Goal: Information Seeking & Learning: Learn about a topic

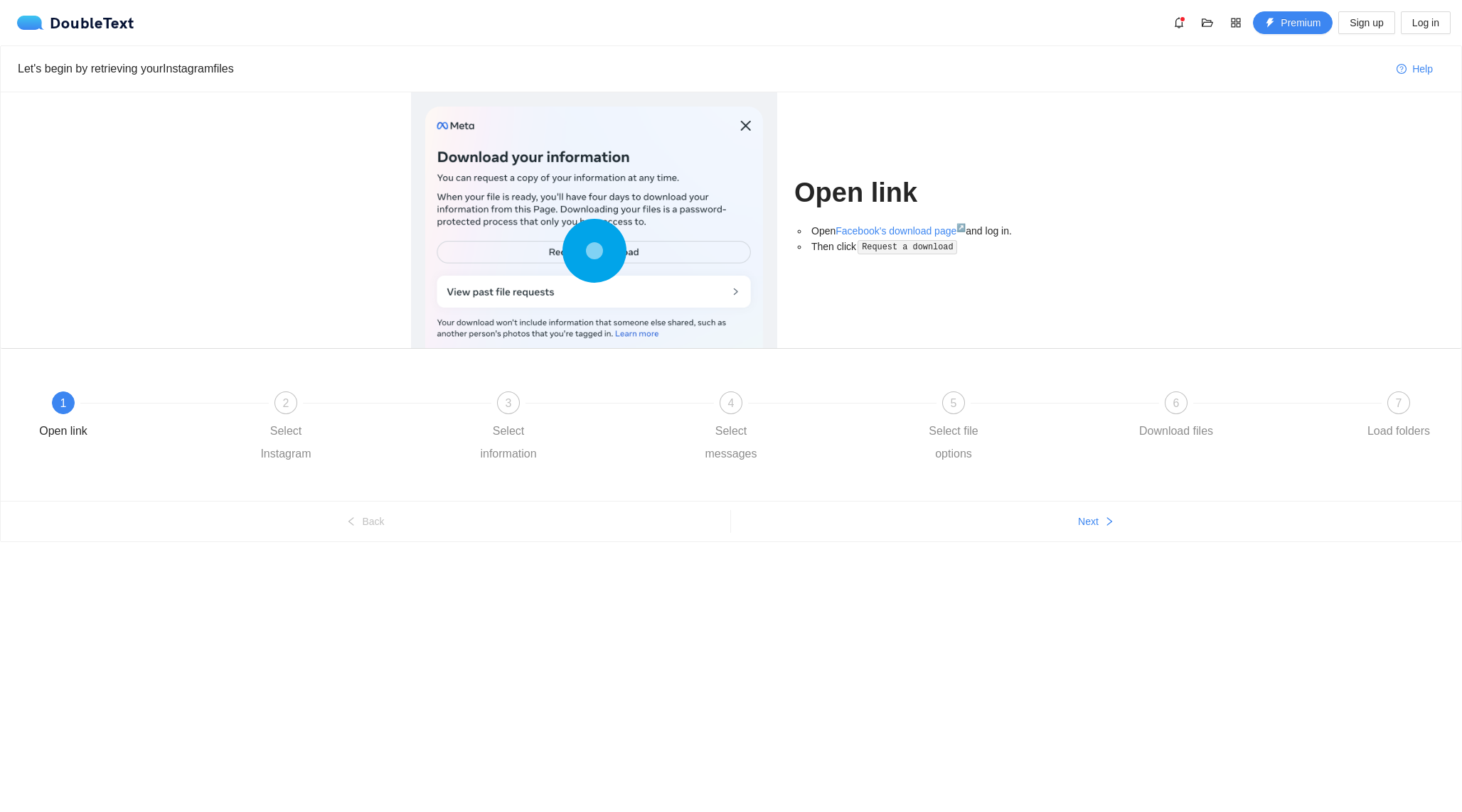
click at [533, 277] on div at bounding box center [594, 254] width 338 height 295
click at [577, 256] on icon at bounding box center [594, 251] width 64 height 64
click at [593, 252] on circle at bounding box center [594, 251] width 3 height 3
click at [295, 414] on div "2 Select Instagram" at bounding box center [356, 428] width 222 height 74
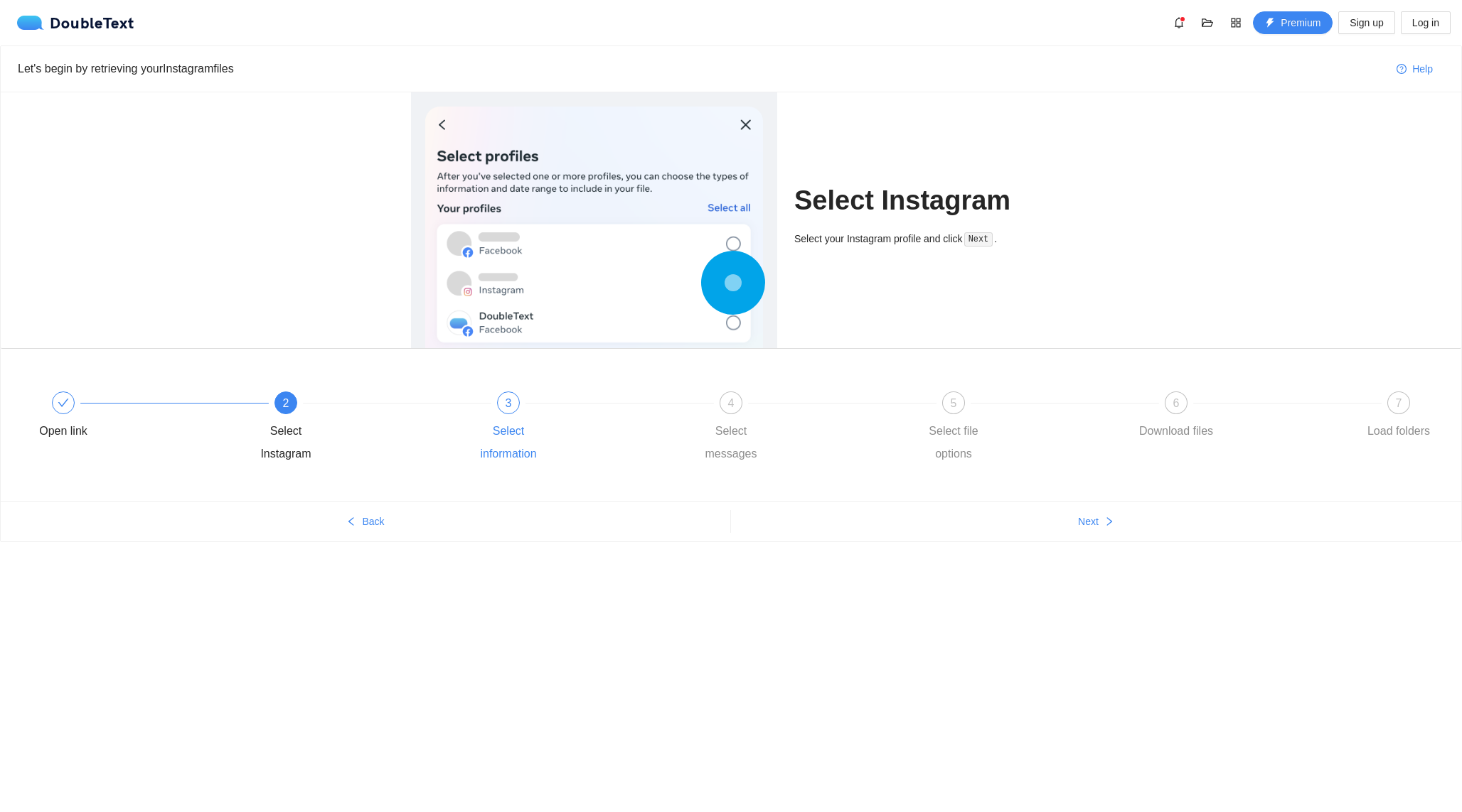
click at [486, 420] on div "Select information" at bounding box center [508, 442] width 83 height 45
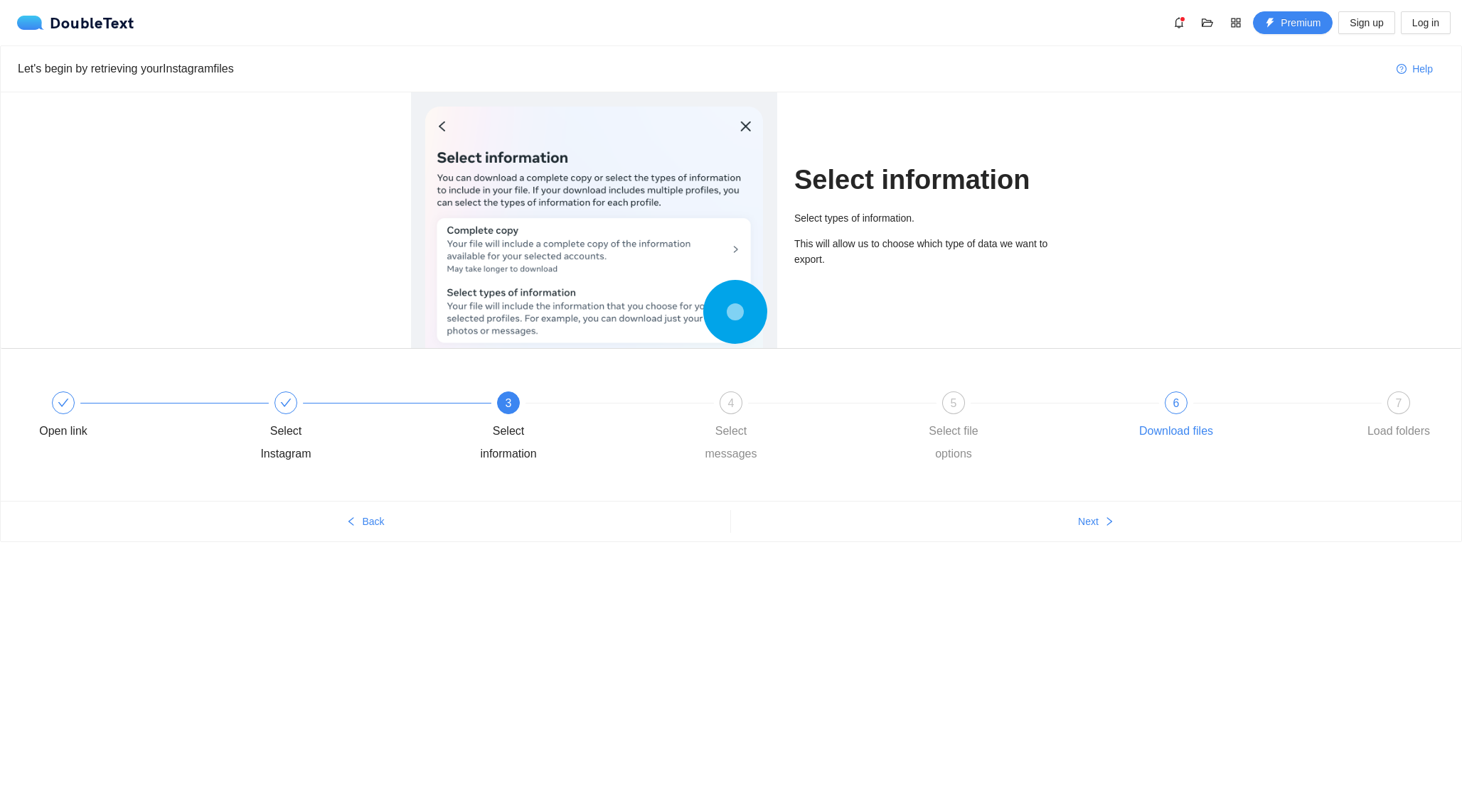
click at [1171, 430] on div "Download files" at bounding box center [1176, 431] width 74 height 22
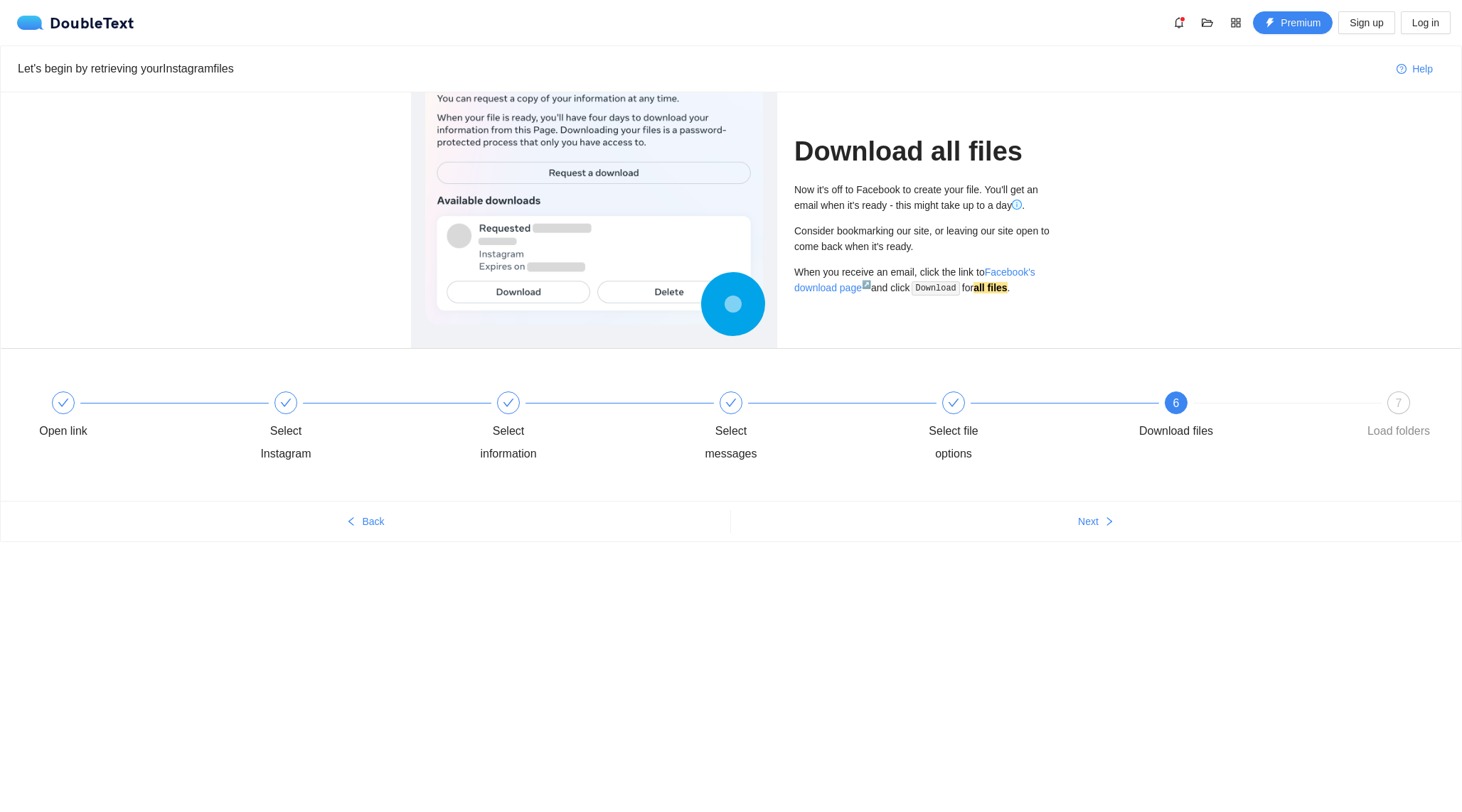
click at [1379, 444] on div "7 Load folders" at bounding box center [1398, 428] width 83 height 74
click at [1384, 438] on div "Load folders" at bounding box center [1399, 431] width 63 height 22
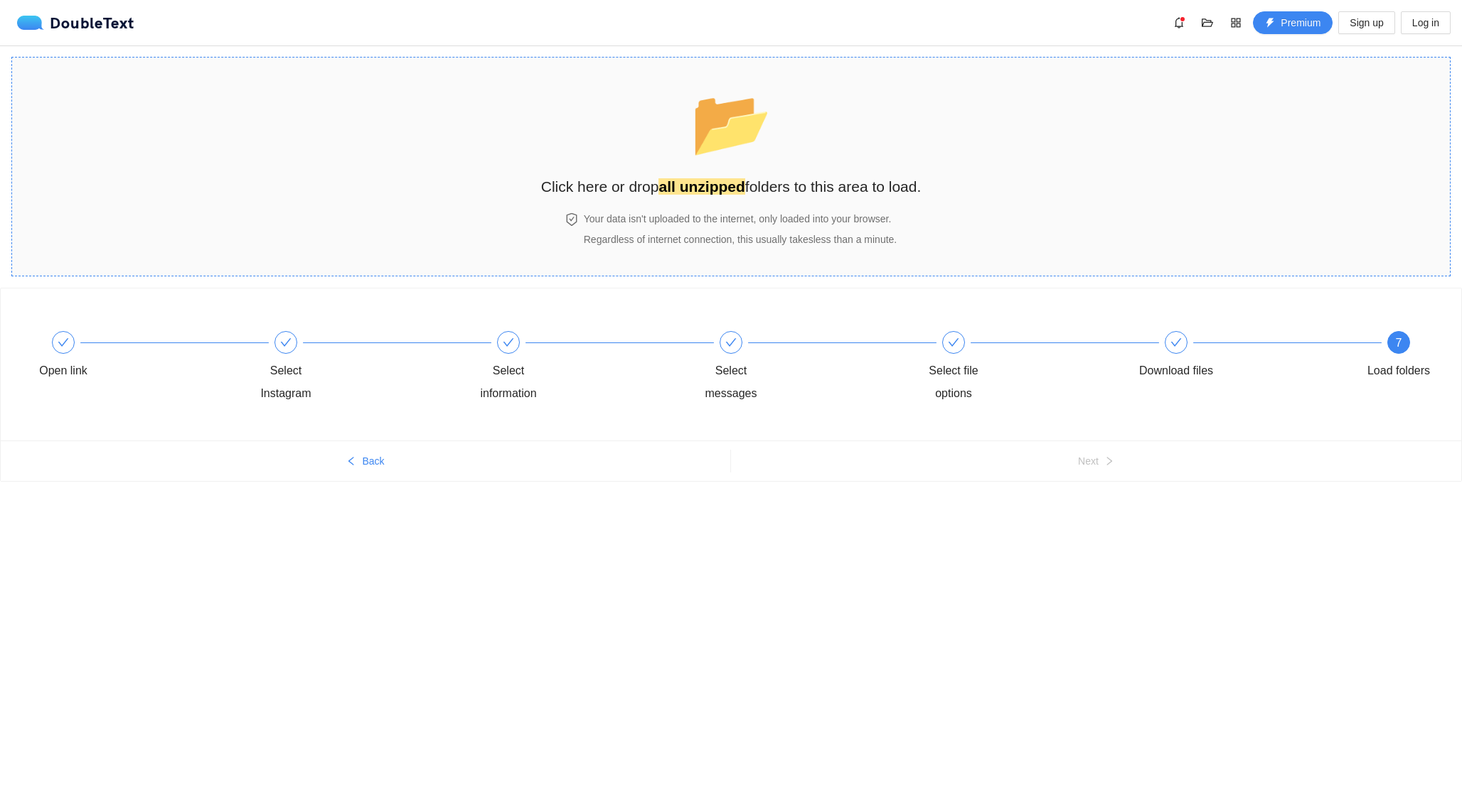
click at [809, 245] on span "Regardless of internet connection, this usually takes less than a minute ." at bounding box center [739, 239] width 313 height 11
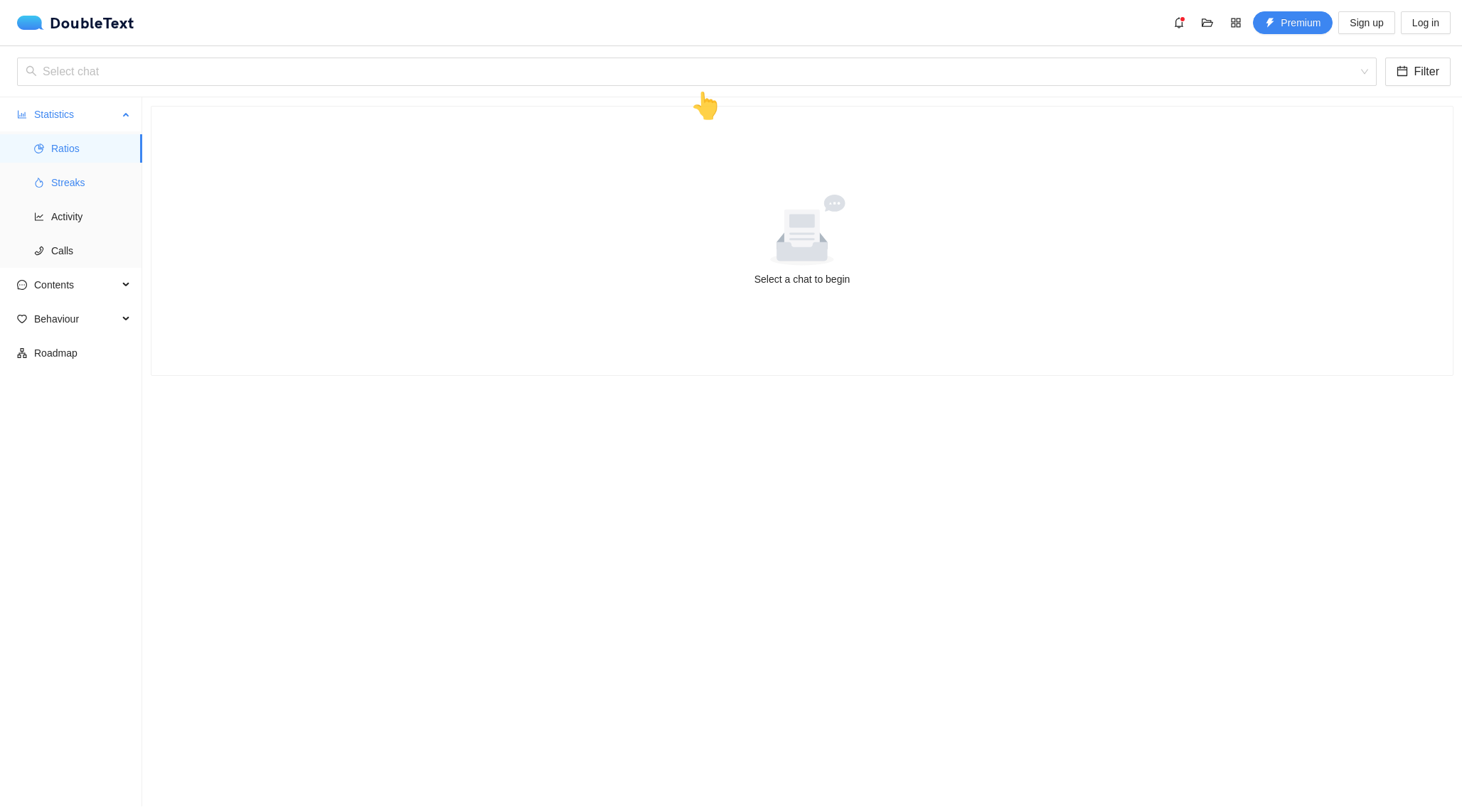
click at [61, 172] on span "Streaks" at bounding box center [91, 183] width 80 height 28
click at [72, 217] on span "Activity" at bounding box center [91, 217] width 80 height 28
click at [70, 250] on span "Calls" at bounding box center [91, 251] width 80 height 28
click at [70, 275] on span "Contents" at bounding box center [76, 285] width 84 height 28
click at [72, 327] on span "Word Cloud" at bounding box center [91, 319] width 80 height 28
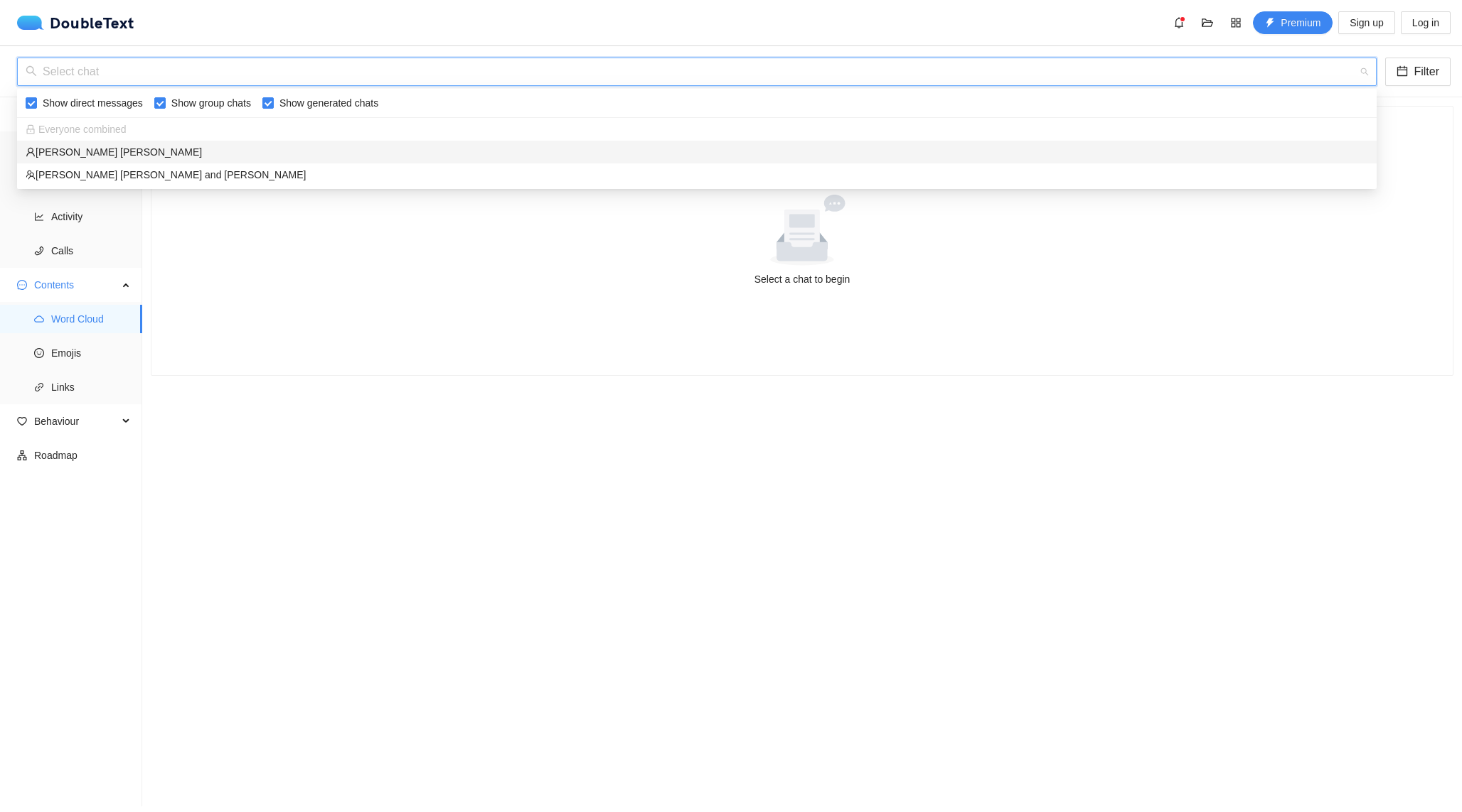
click at [368, 80] on input "search" at bounding box center [691, 72] width 1332 height 27
click at [150, 152] on div "[PERSON_NAME] [PERSON_NAME]" at bounding box center [696, 151] width 1342 height 16
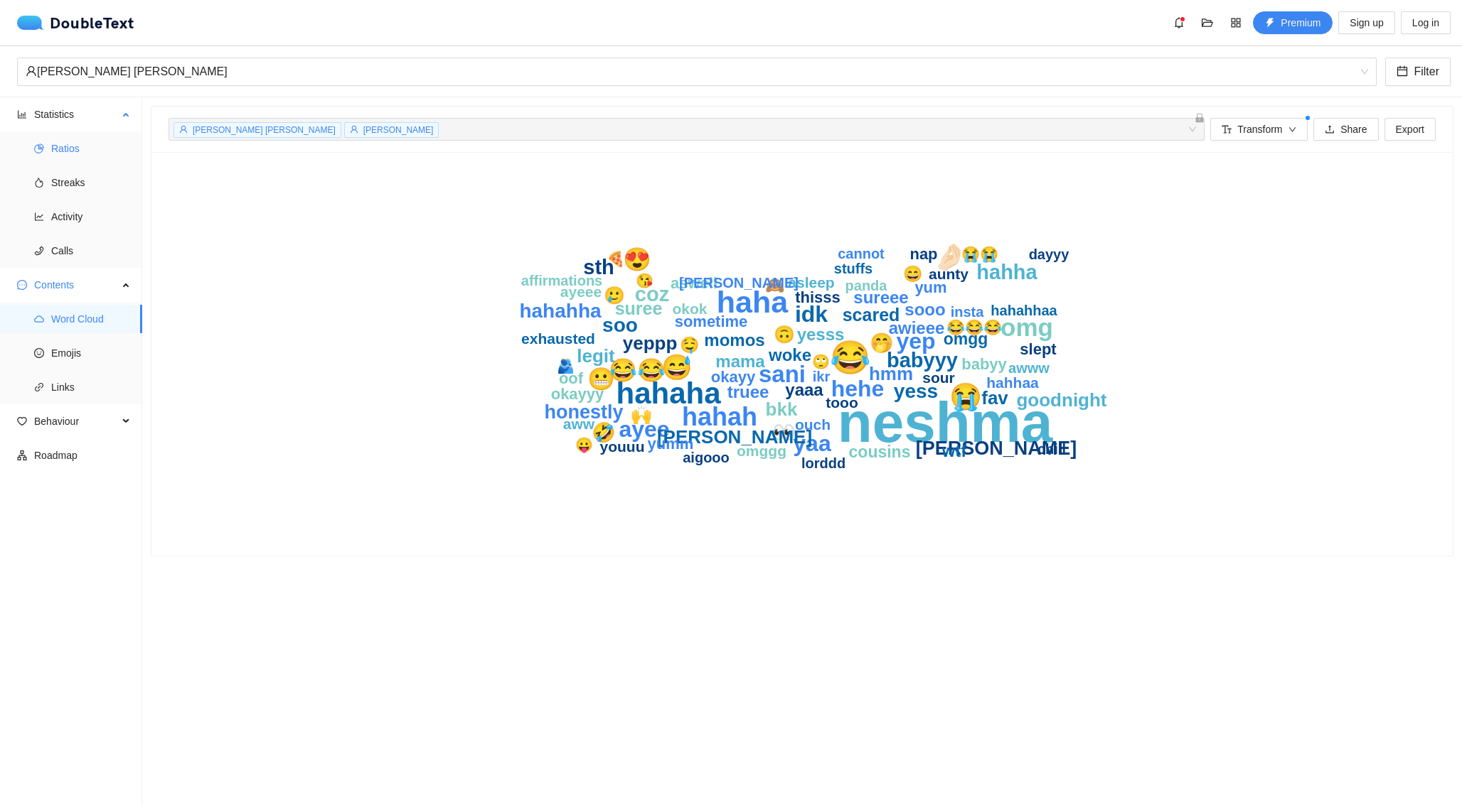
click at [94, 145] on span "Ratios" at bounding box center [91, 148] width 80 height 28
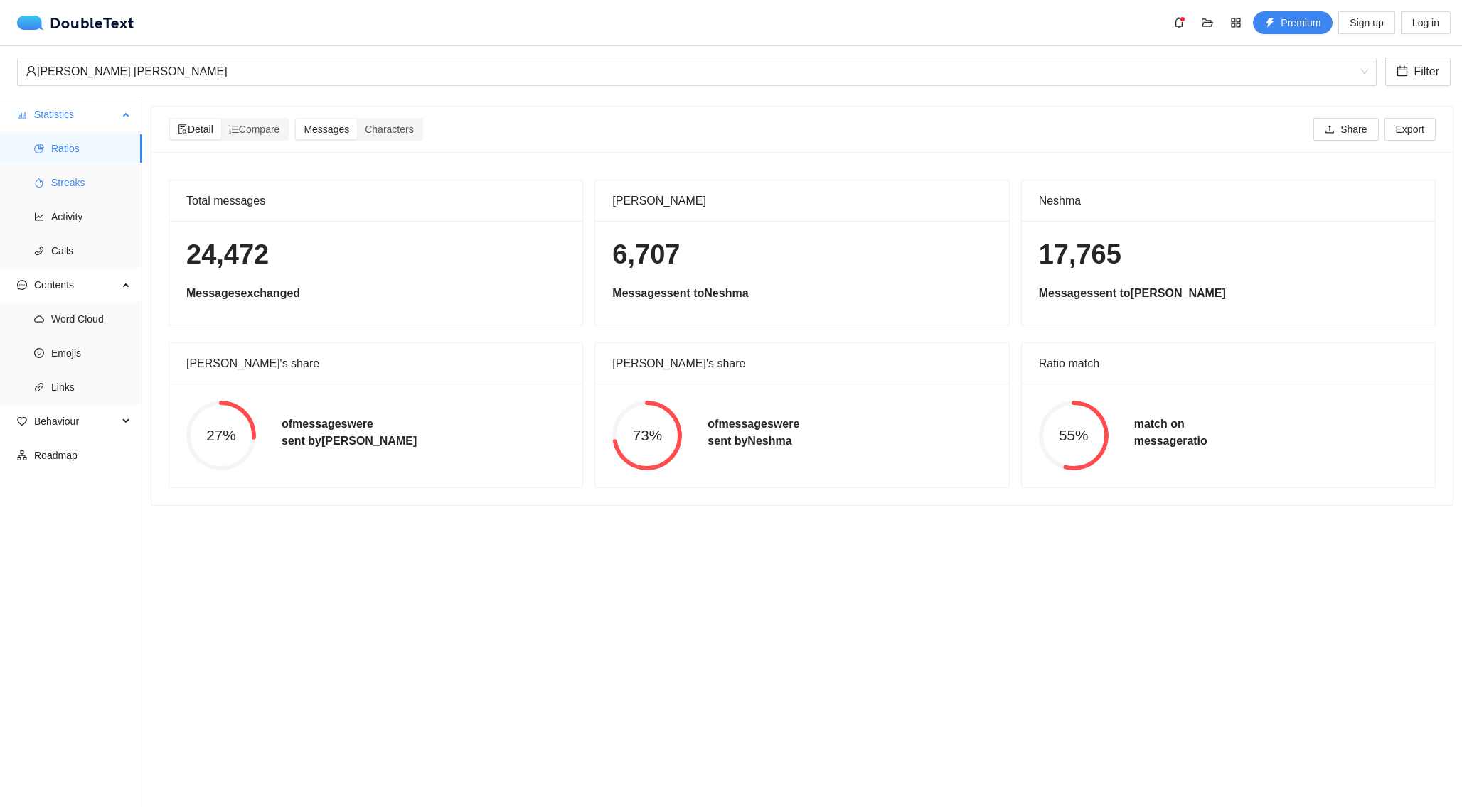
click at [40, 177] on icon "fire" at bounding box center [39, 182] width 10 height 10
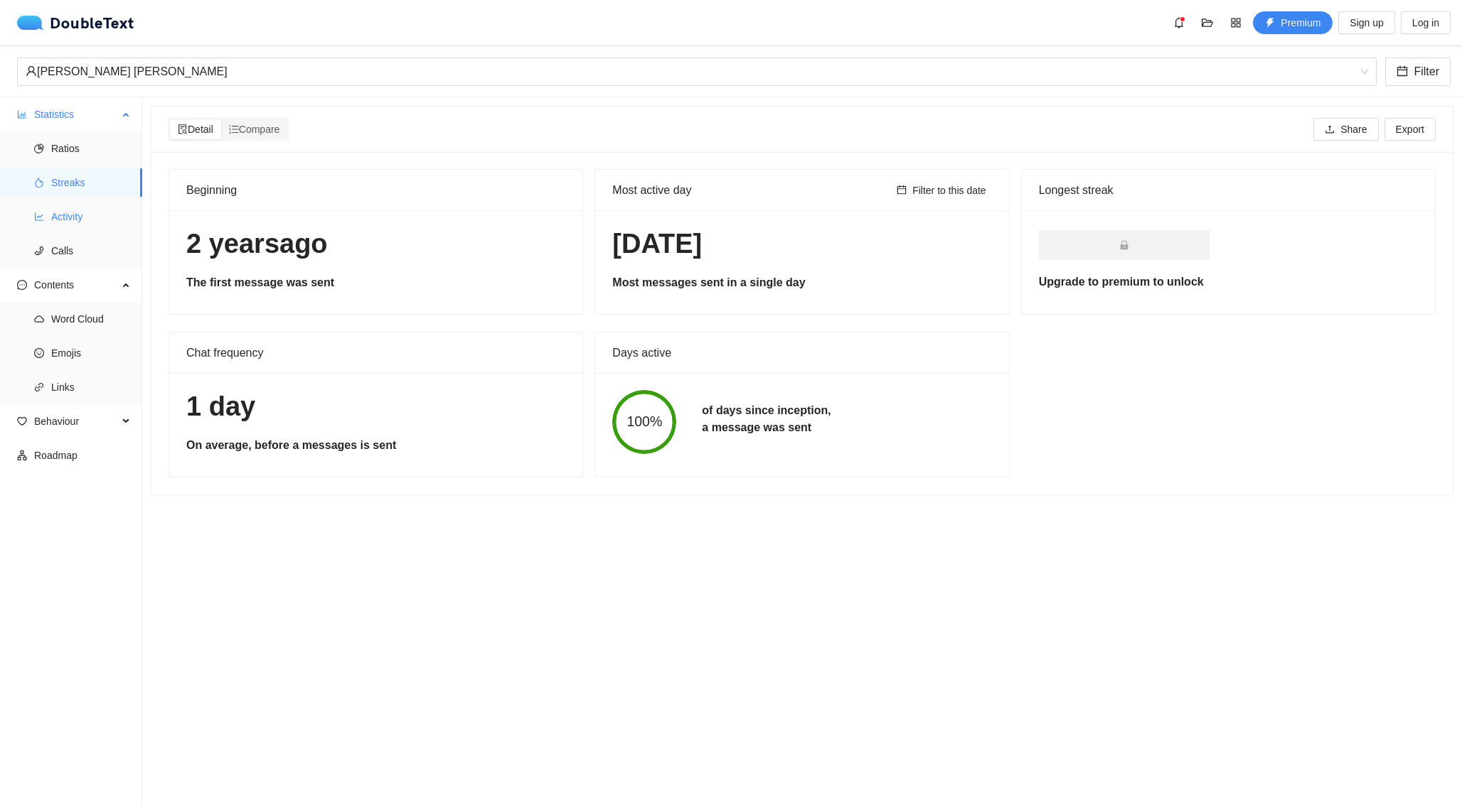
click at [69, 220] on span "Activity" at bounding box center [91, 217] width 80 height 28
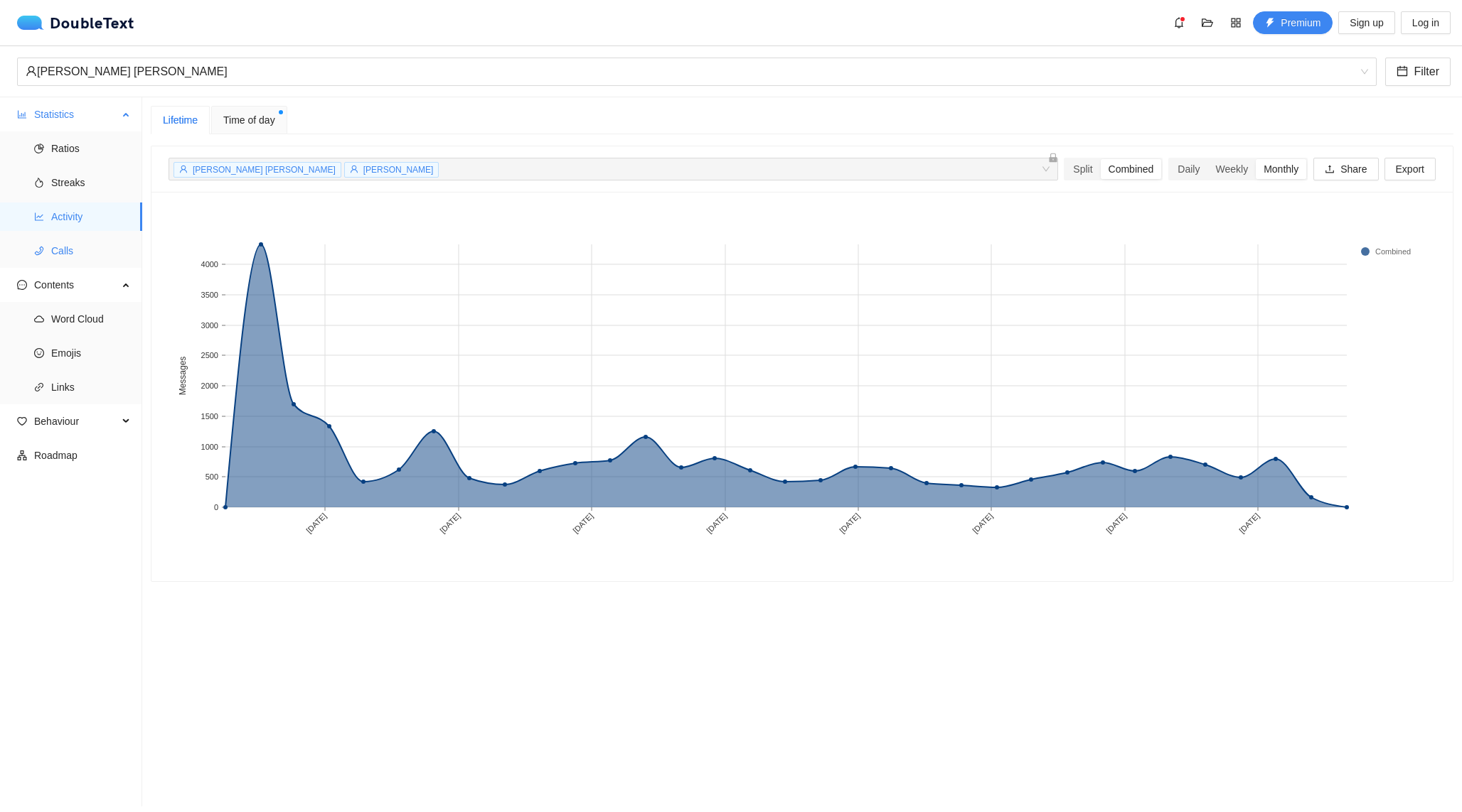
click at [87, 256] on span "Calls" at bounding box center [91, 251] width 80 height 28
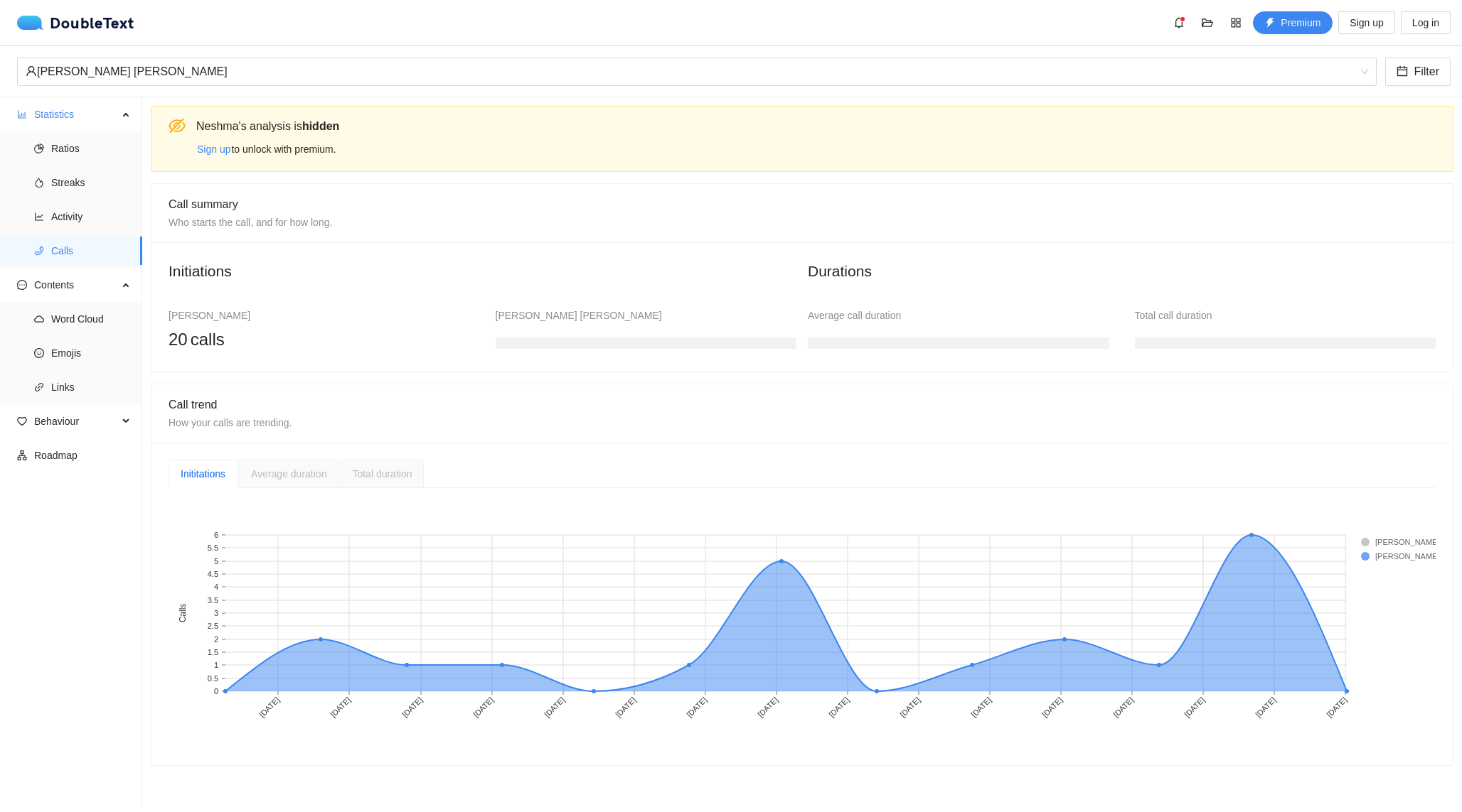
click at [306, 480] on div "Average duration" at bounding box center [288, 473] width 75 height 16
click at [83, 225] on span "Activity" at bounding box center [91, 217] width 80 height 28
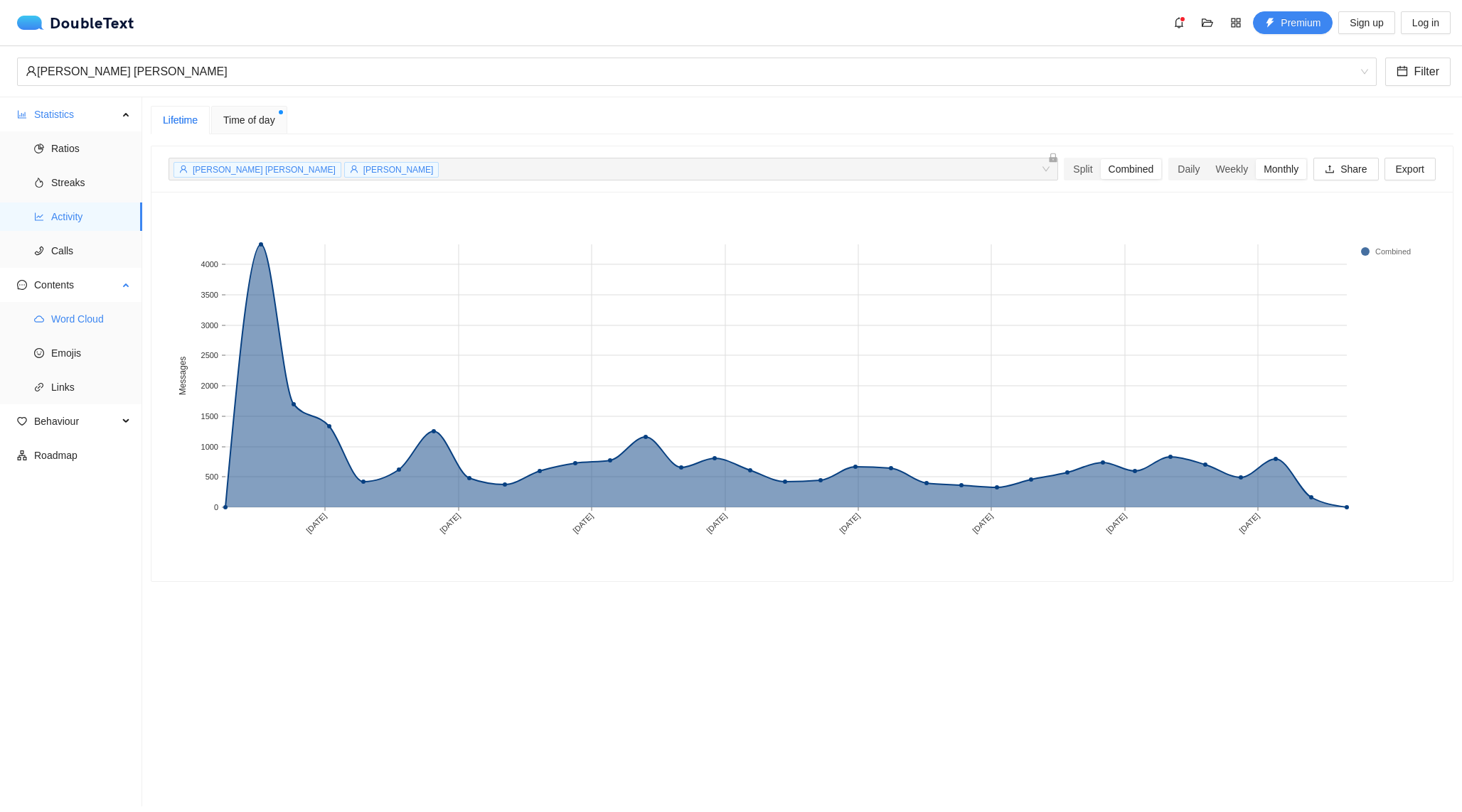
click at [84, 320] on span "Word Cloud" at bounding box center [91, 319] width 80 height 28
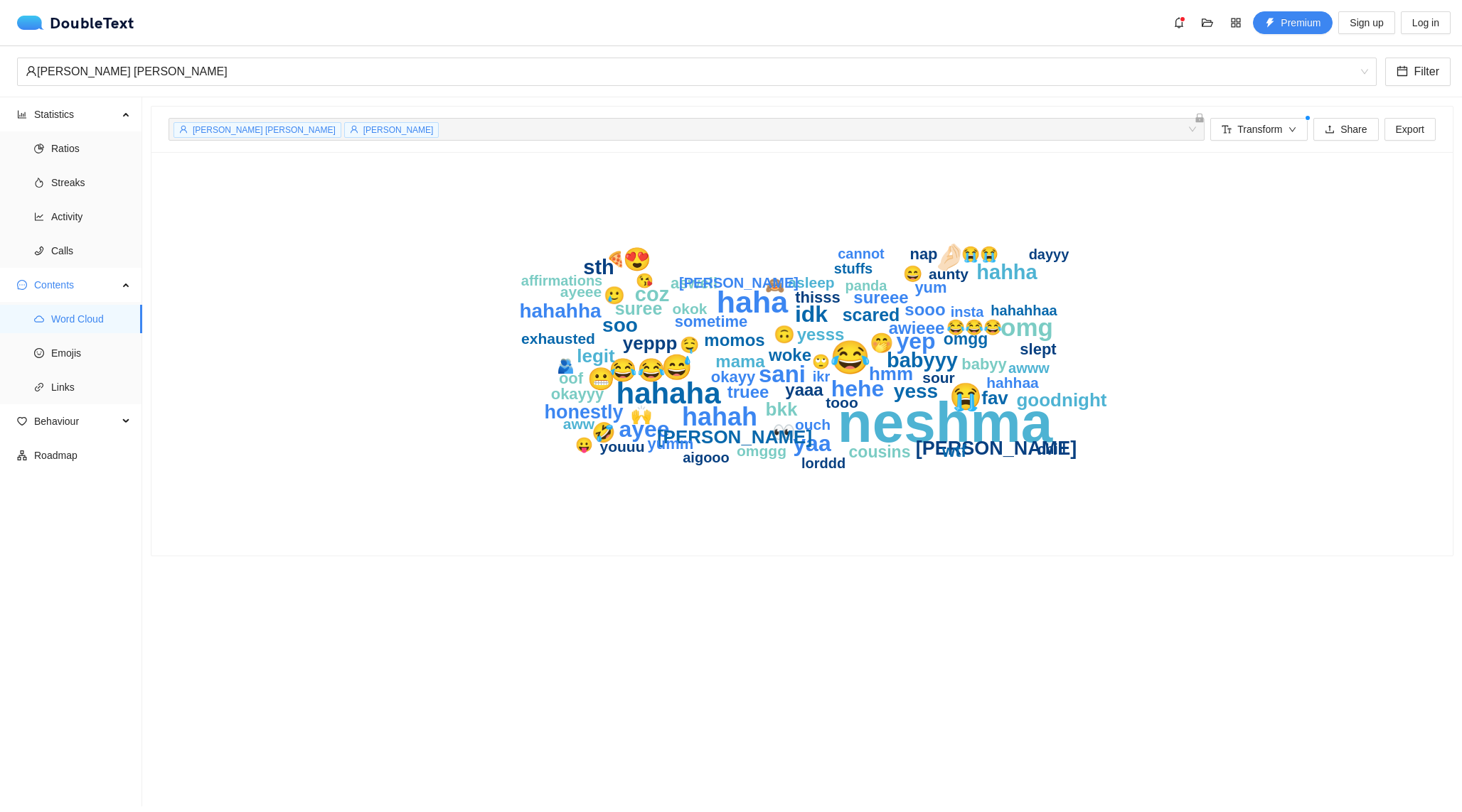
click at [266, 130] on span "[PERSON_NAME] [PERSON_NAME]" at bounding box center [264, 130] width 143 height 10
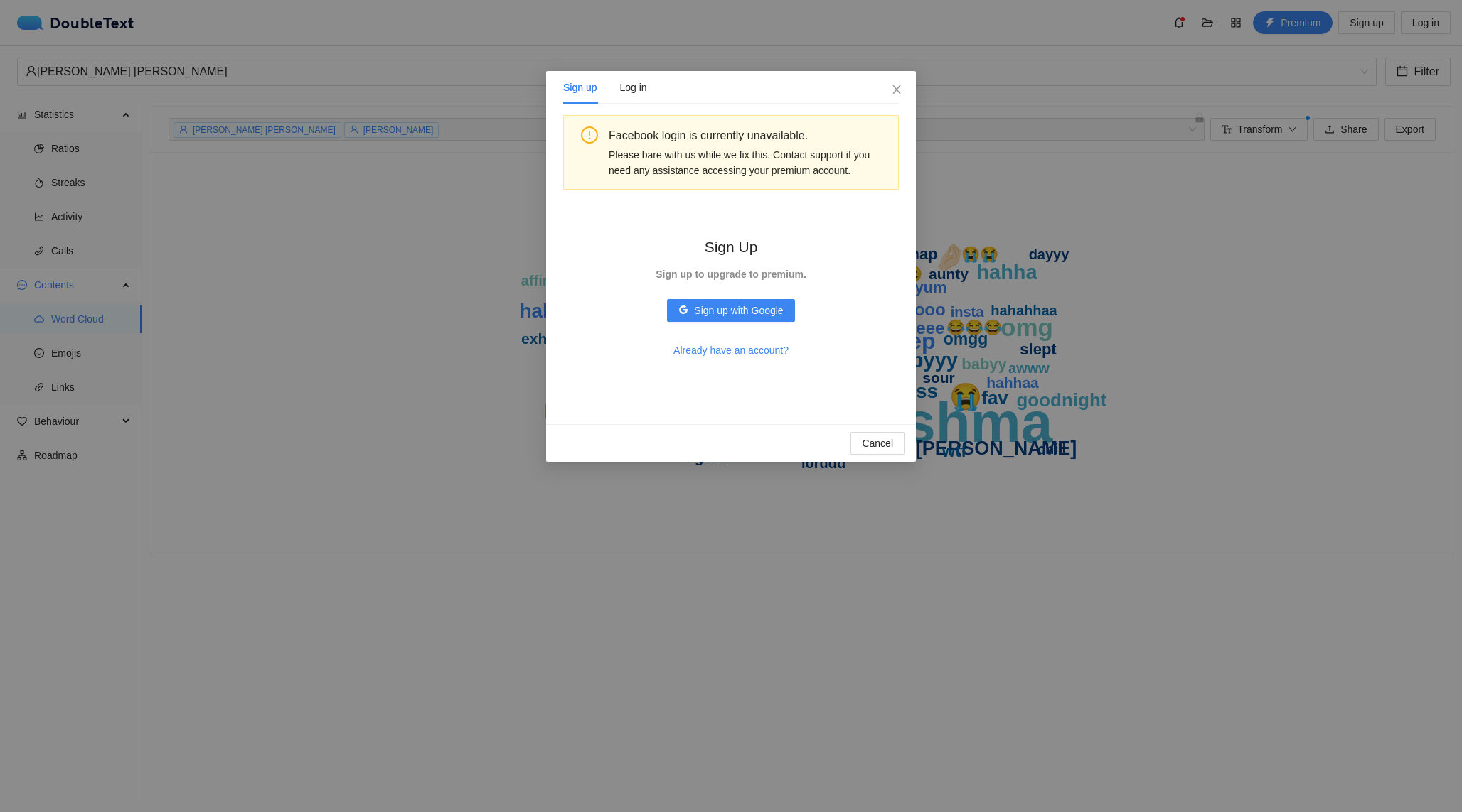
click at [369, 295] on div "Sign up Log in Facebook login is currently unavailable. Please bare with us whi…" at bounding box center [731, 406] width 1462 height 812
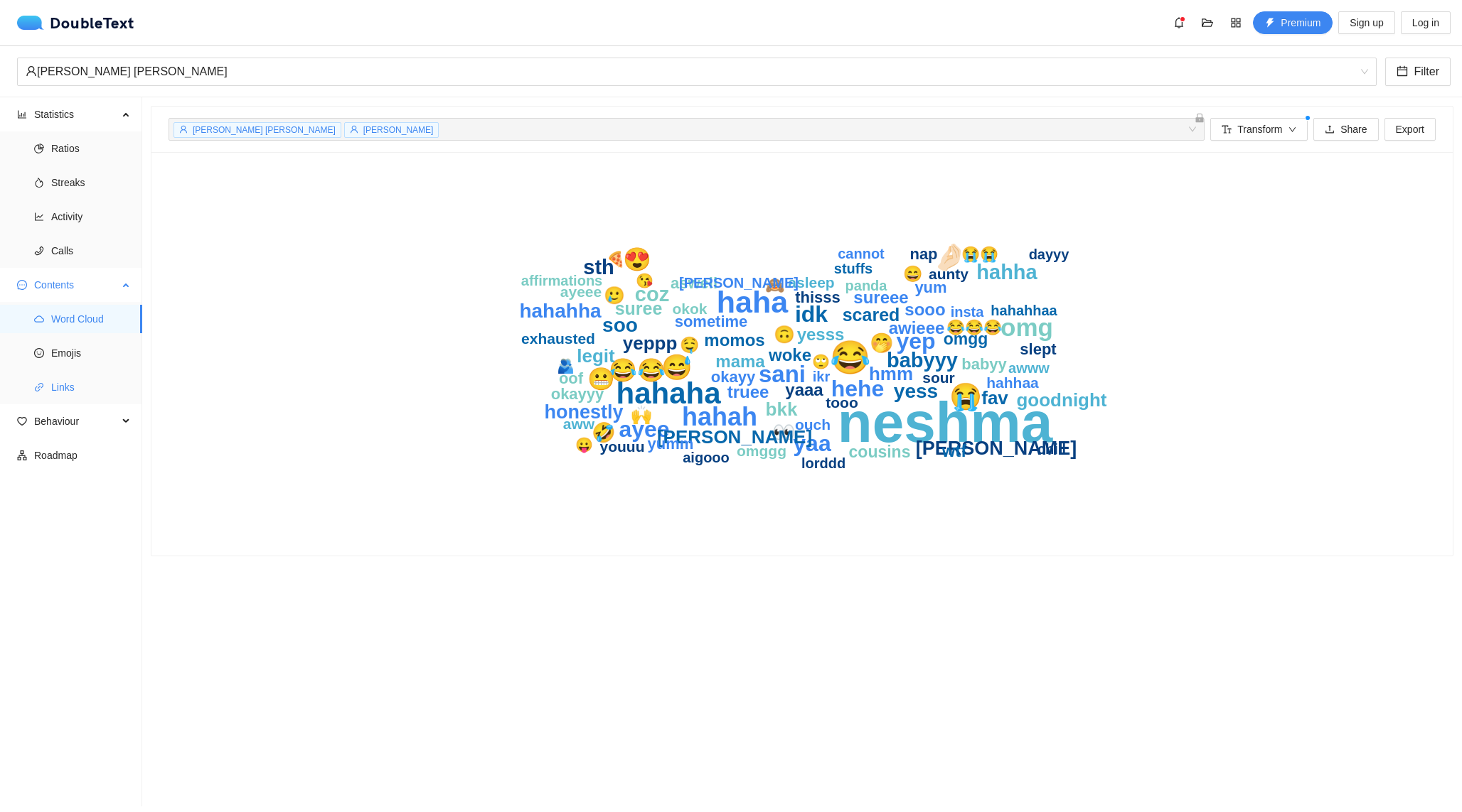
click at [84, 385] on span "Links" at bounding box center [91, 387] width 80 height 28
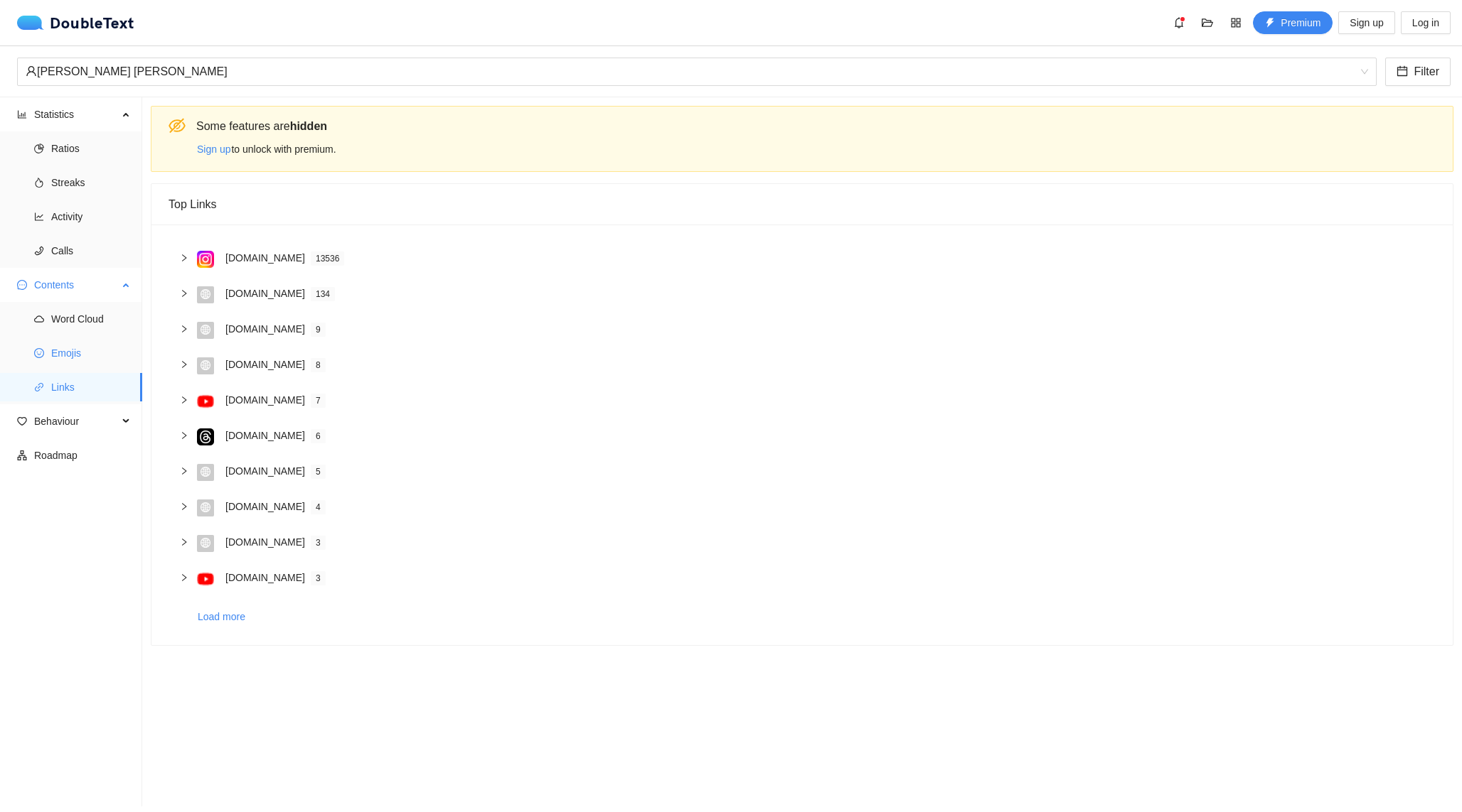
click at [88, 359] on span "Emojis" at bounding box center [91, 353] width 80 height 28
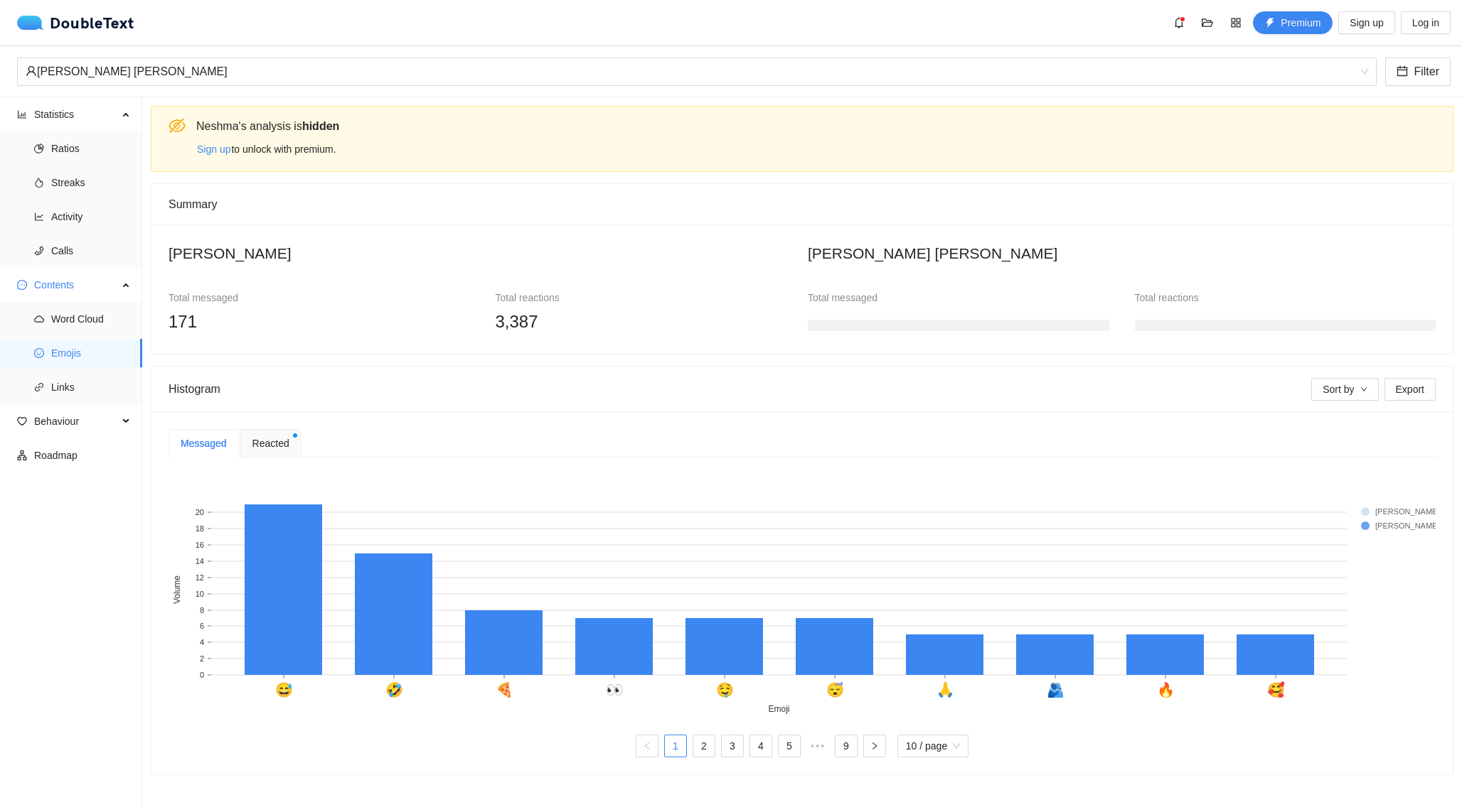
click at [269, 448] on span "Reacted" at bounding box center [271, 443] width 37 height 16
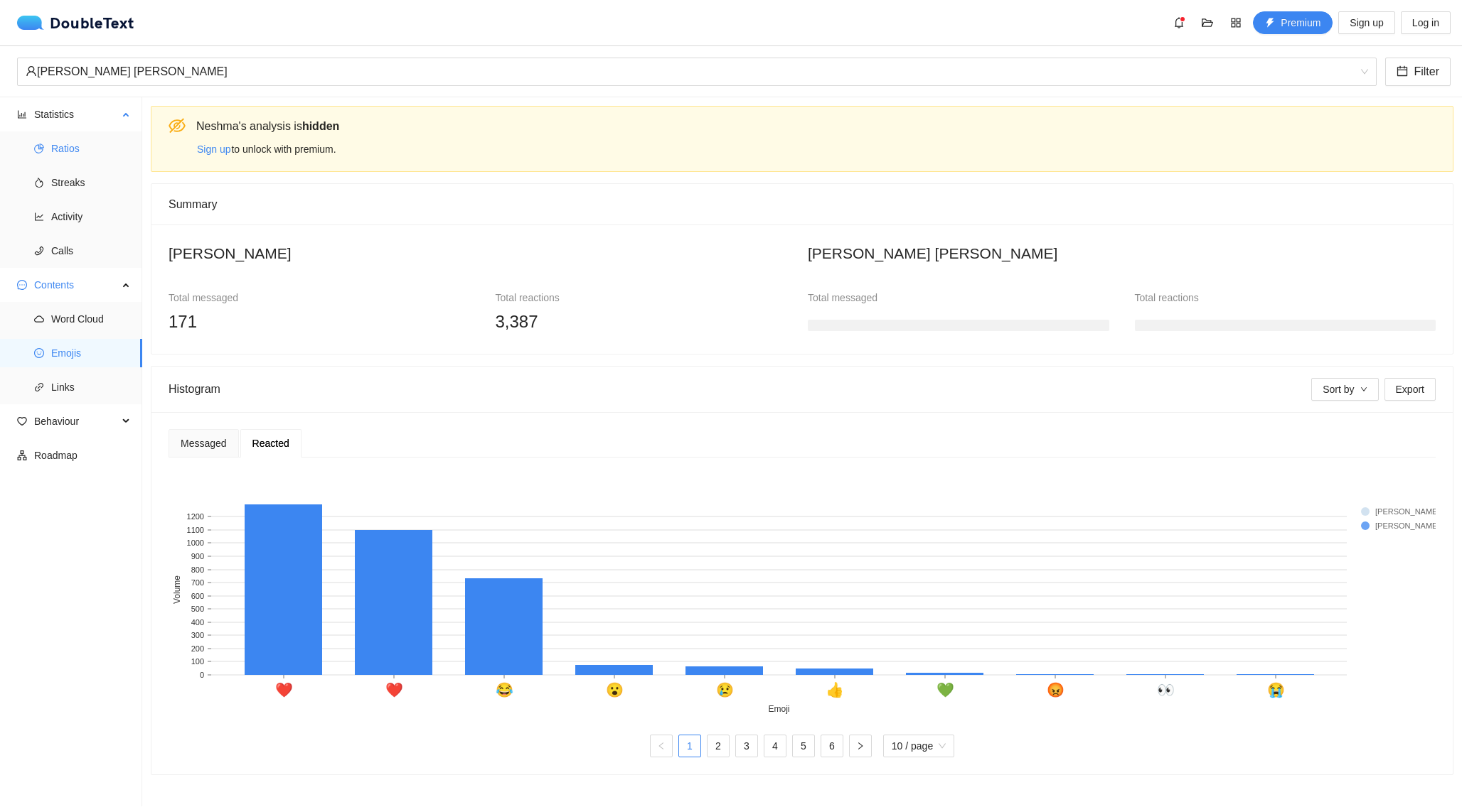
click at [101, 143] on span "Ratios" at bounding box center [91, 148] width 80 height 28
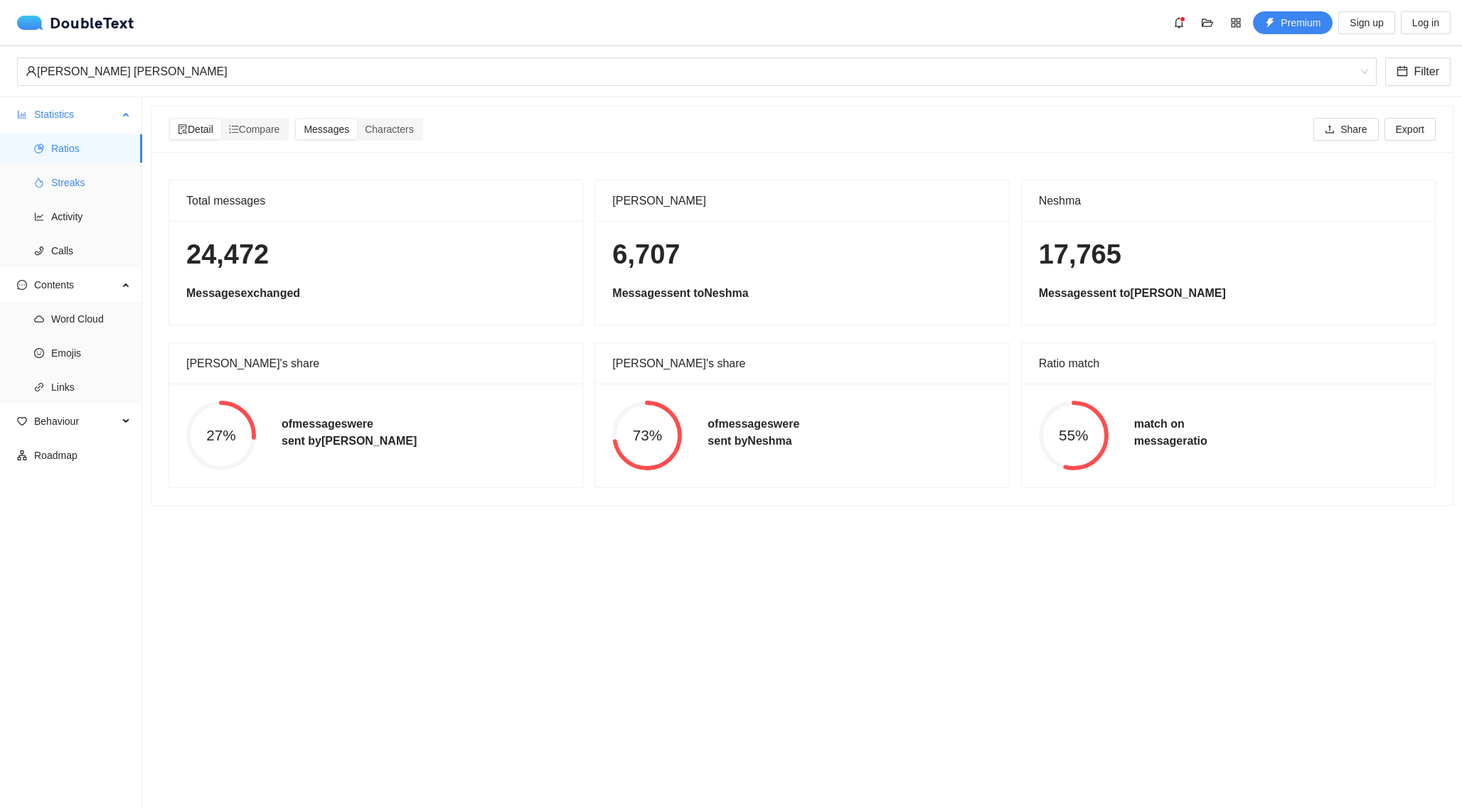
click at [86, 194] on span "Streaks" at bounding box center [91, 183] width 80 height 28
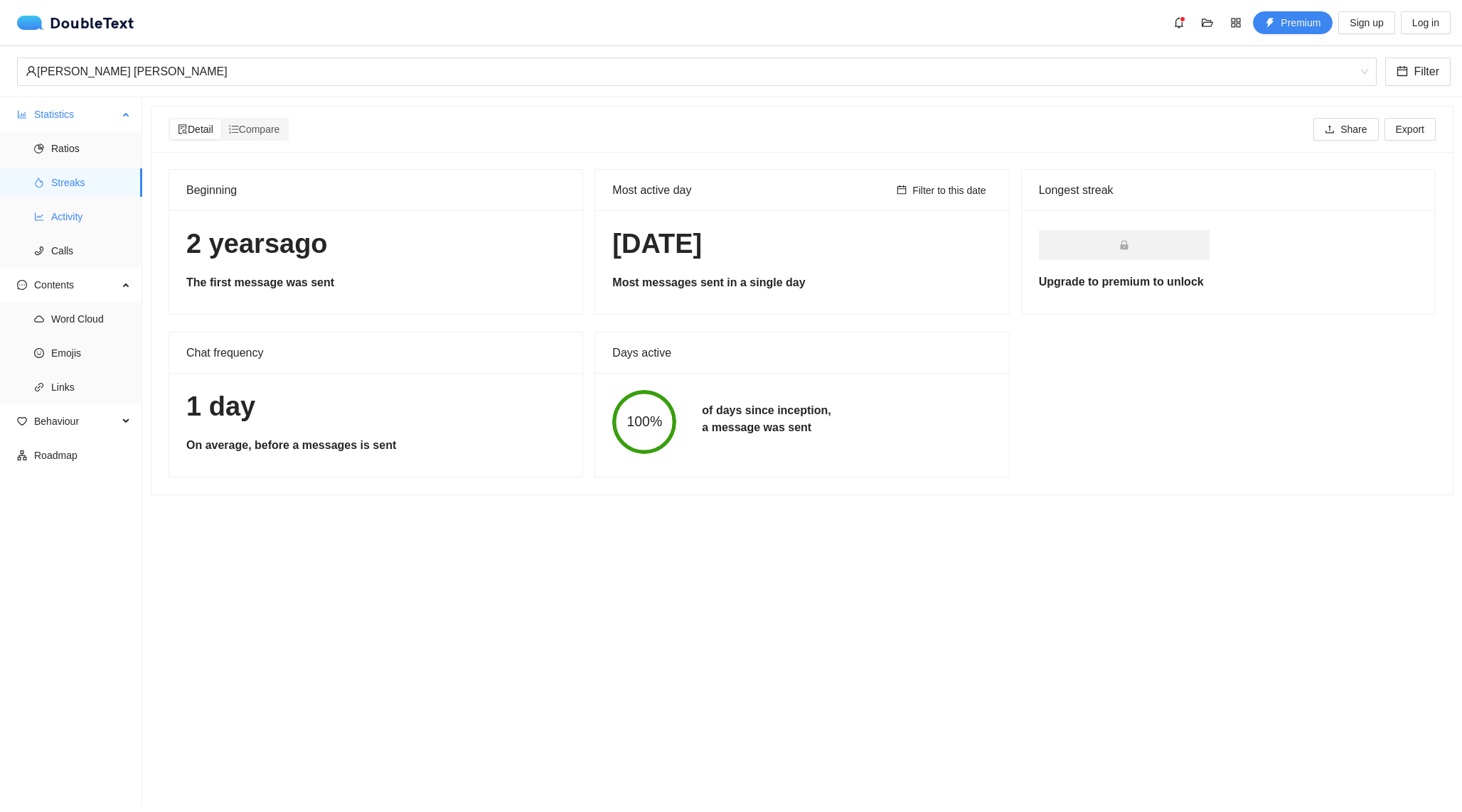
click at [81, 217] on span "Activity" at bounding box center [91, 217] width 80 height 28
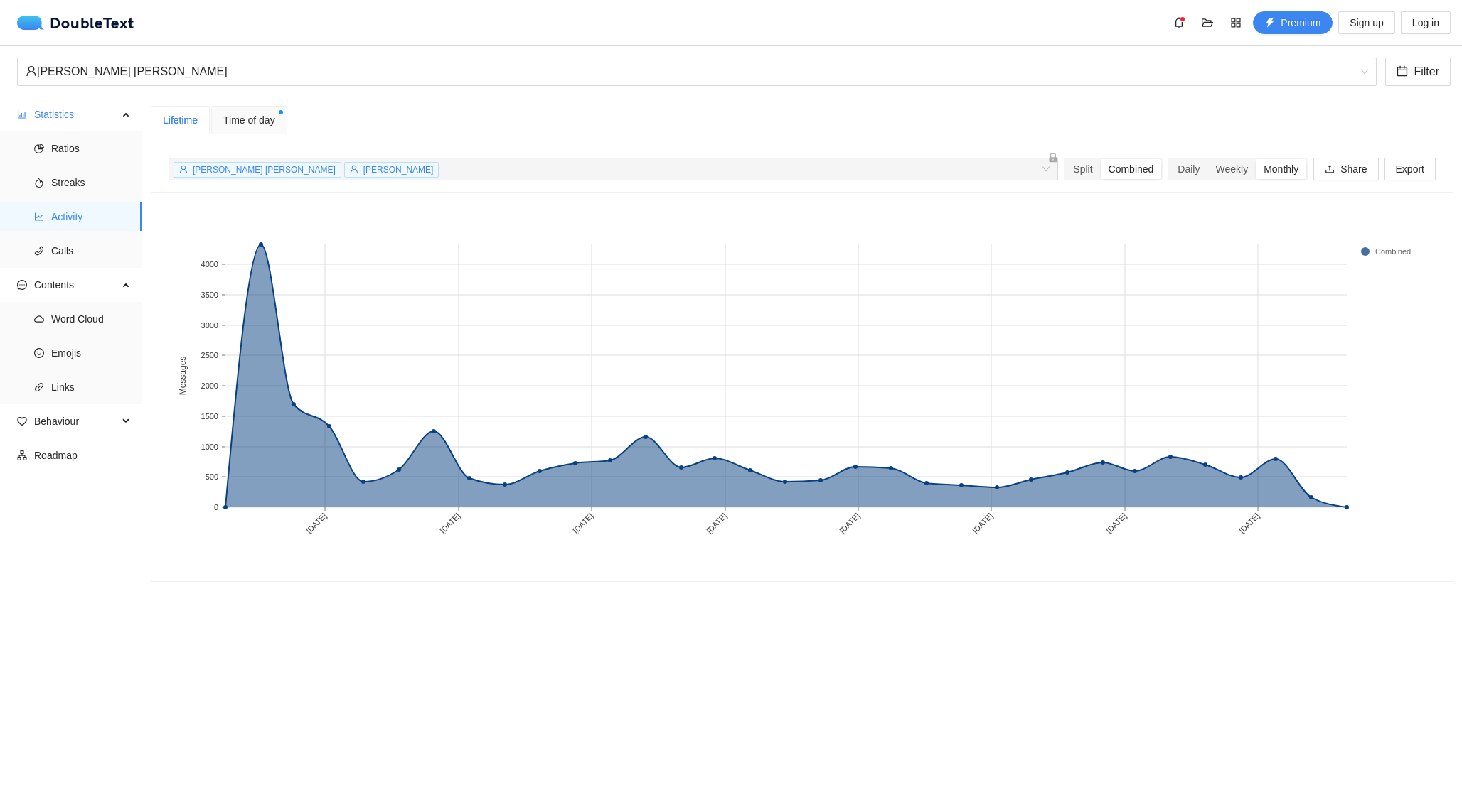
click at [250, 126] on span "Time of day" at bounding box center [249, 120] width 52 height 16
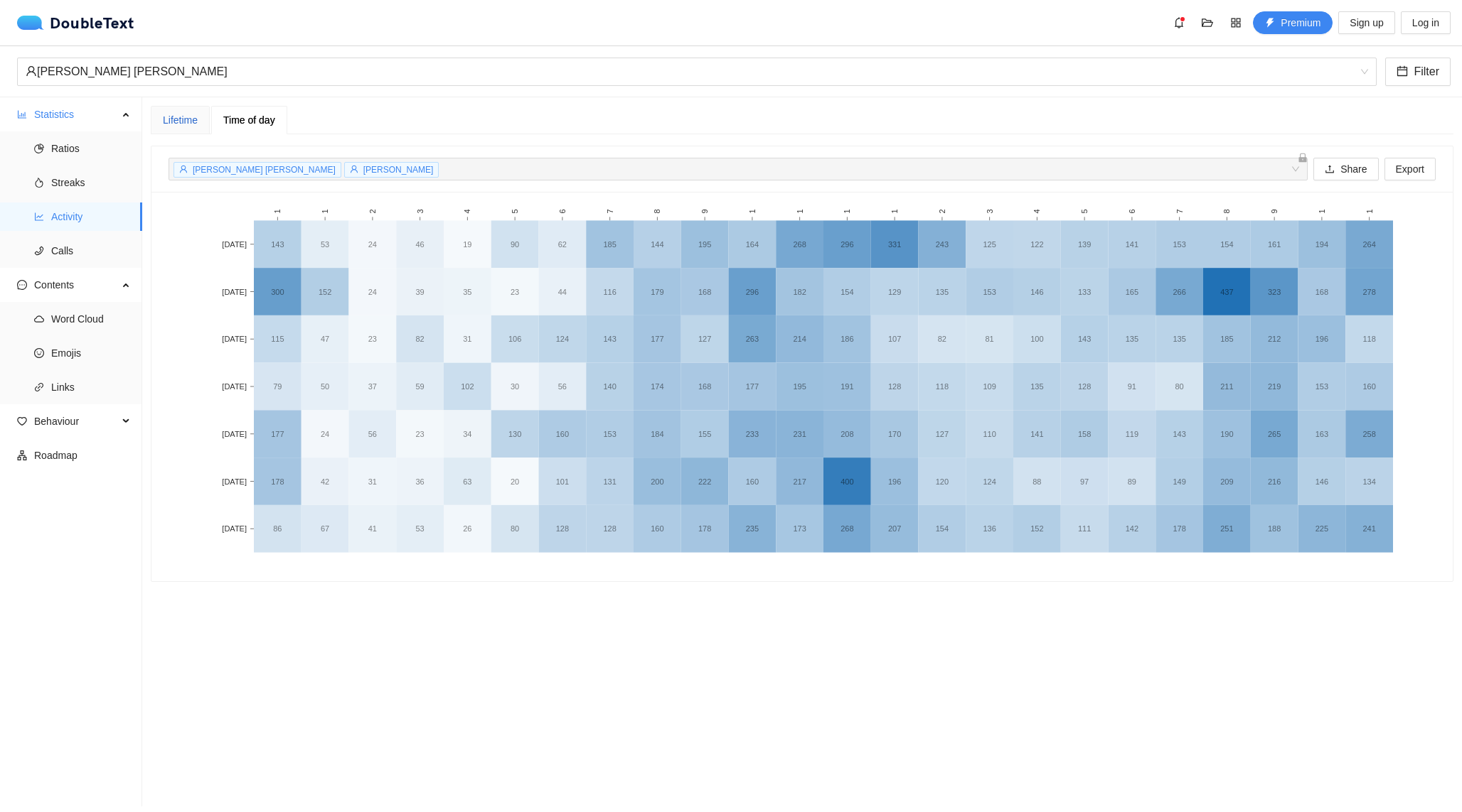
click at [195, 119] on div "Lifetime" at bounding box center [180, 120] width 35 height 16
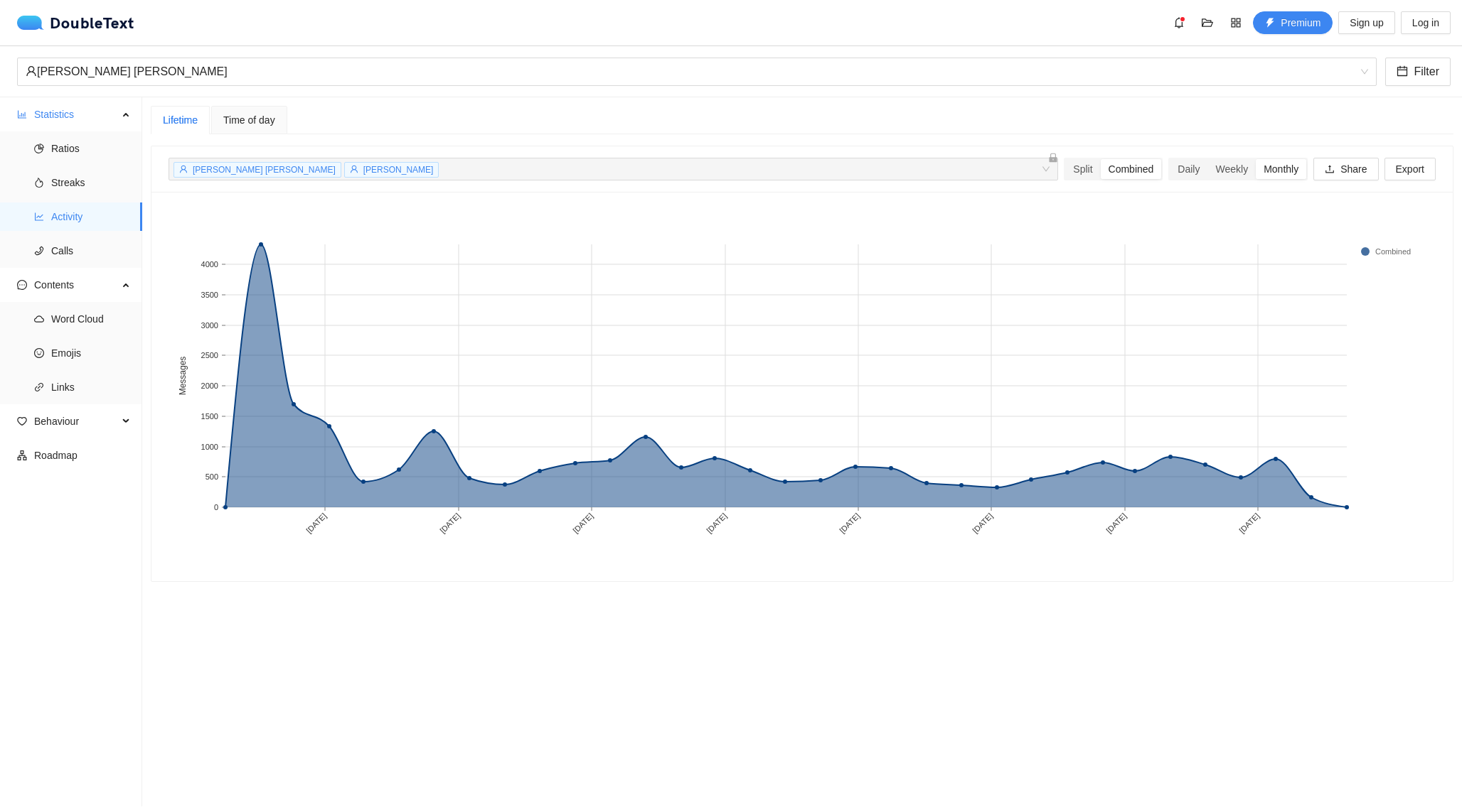
click at [245, 115] on span "Time of day" at bounding box center [249, 119] width 52 height 10
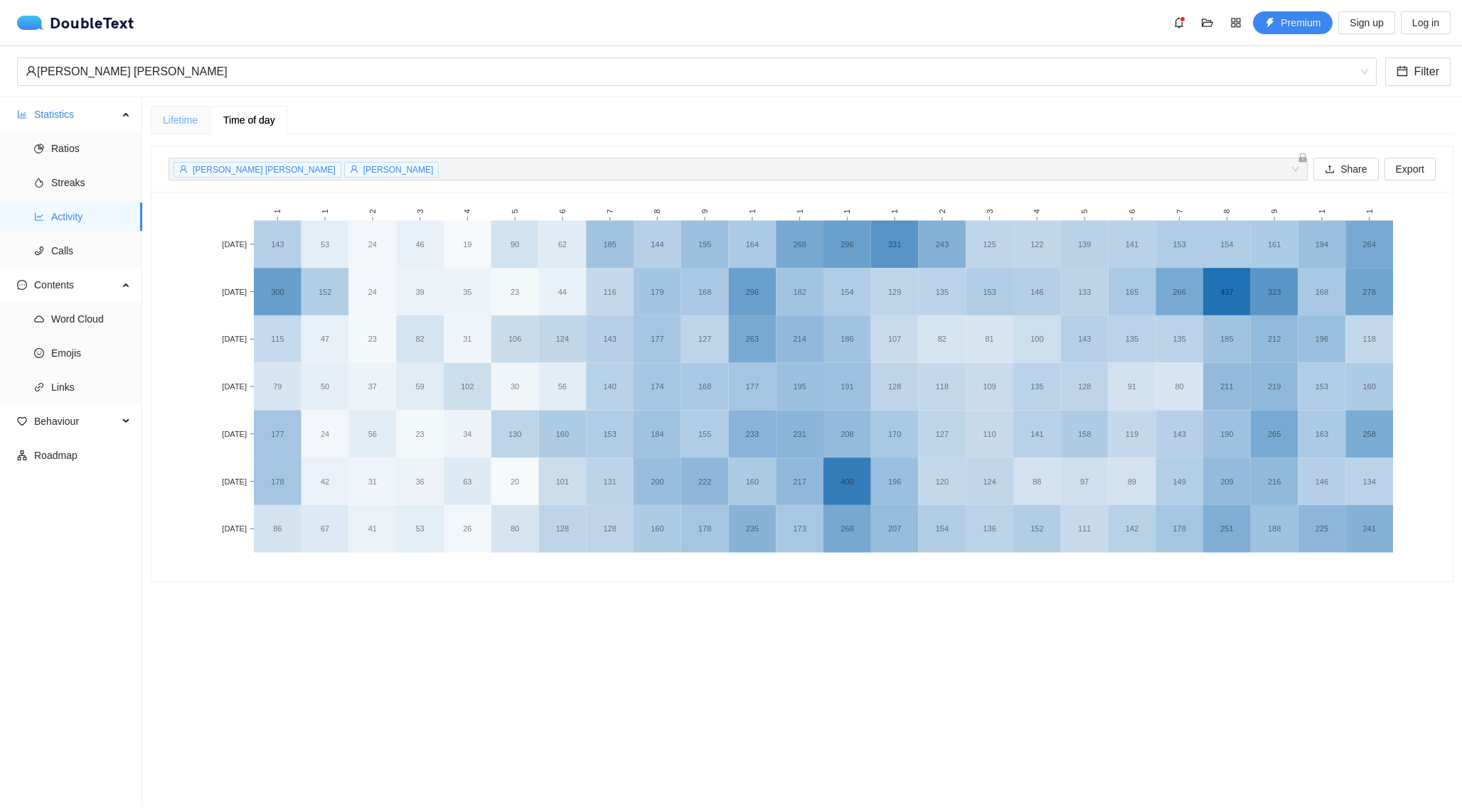
click at [189, 109] on div "Lifetime" at bounding box center [180, 120] width 59 height 28
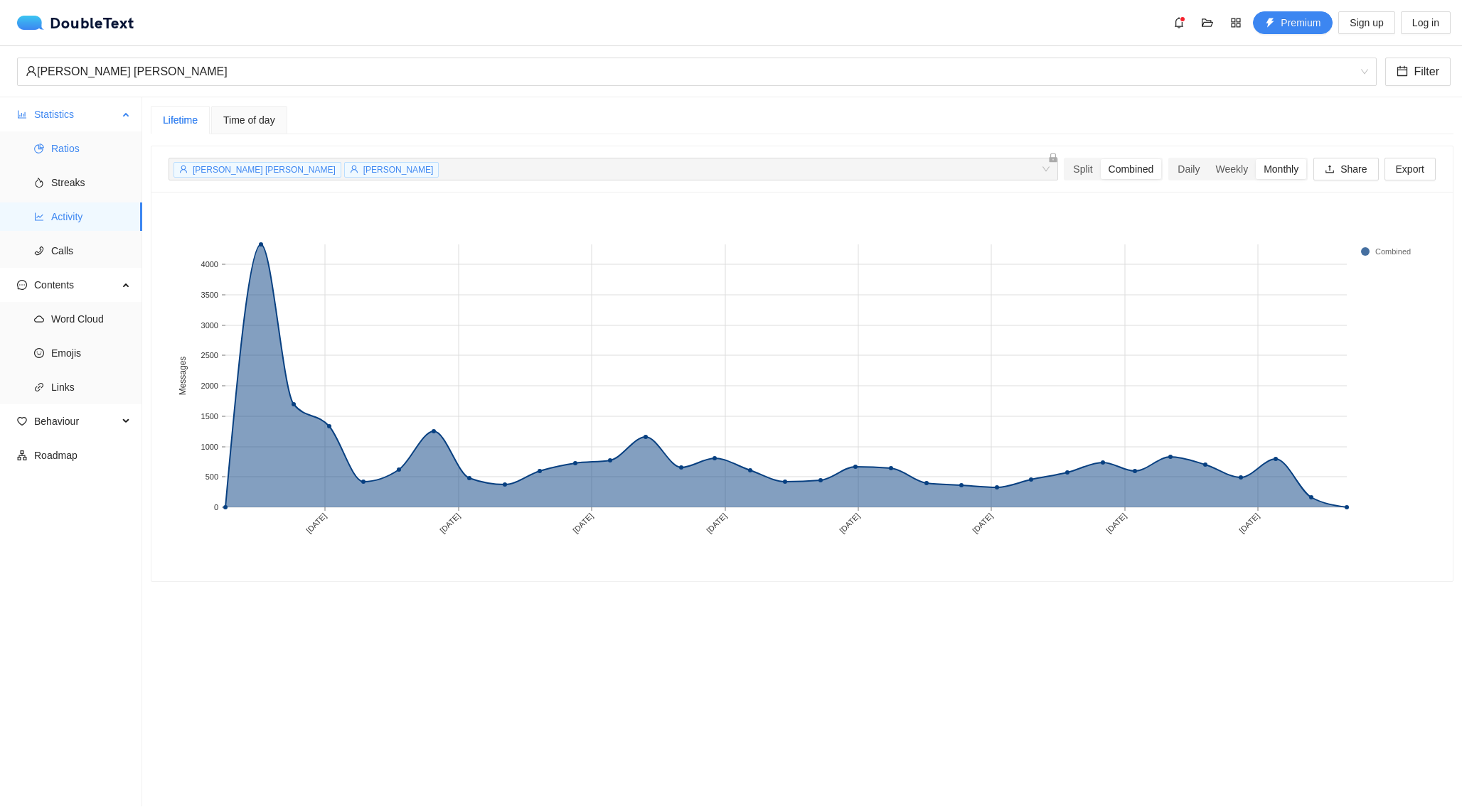
click at [87, 160] on span "Ratios" at bounding box center [91, 148] width 80 height 28
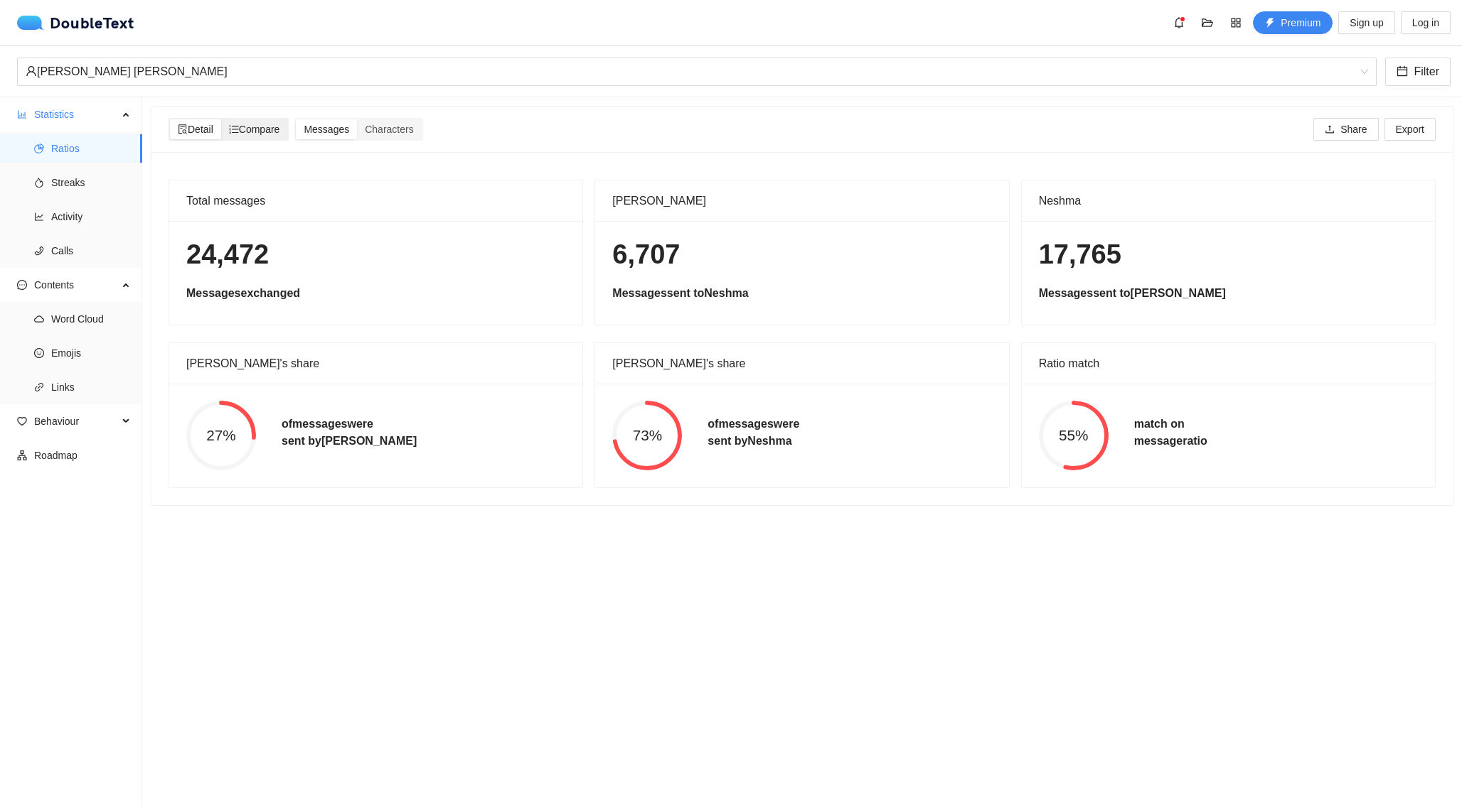
click at [234, 133] on icon "ordered-list" at bounding box center [233, 129] width 9 height 8
click at [221, 119] on input "Compare" at bounding box center [221, 119] width 0 height 0
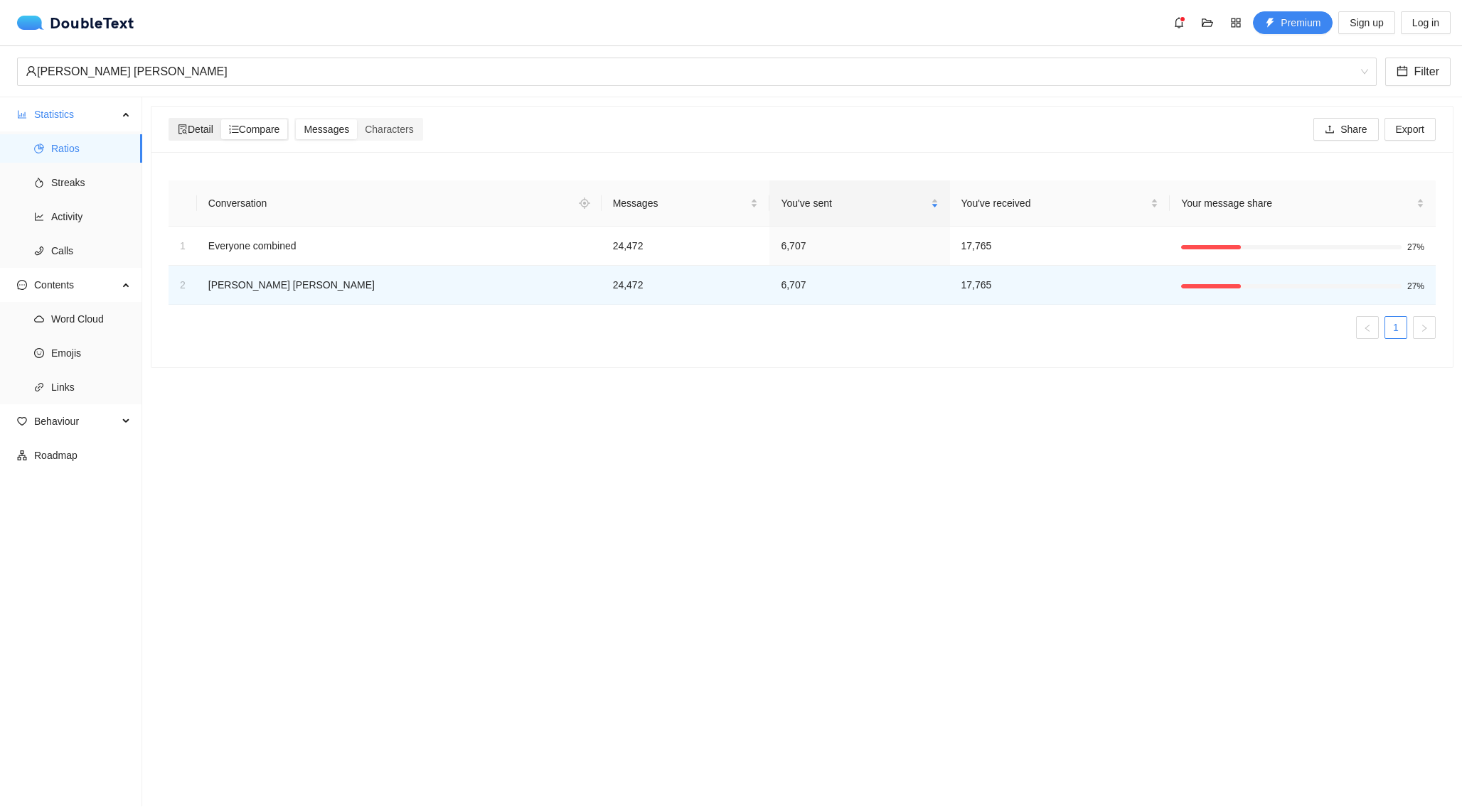
click at [198, 133] on span "Detail" at bounding box center [195, 129] width 36 height 11
click at [170, 119] on input "Detail" at bounding box center [170, 119] width 0 height 0
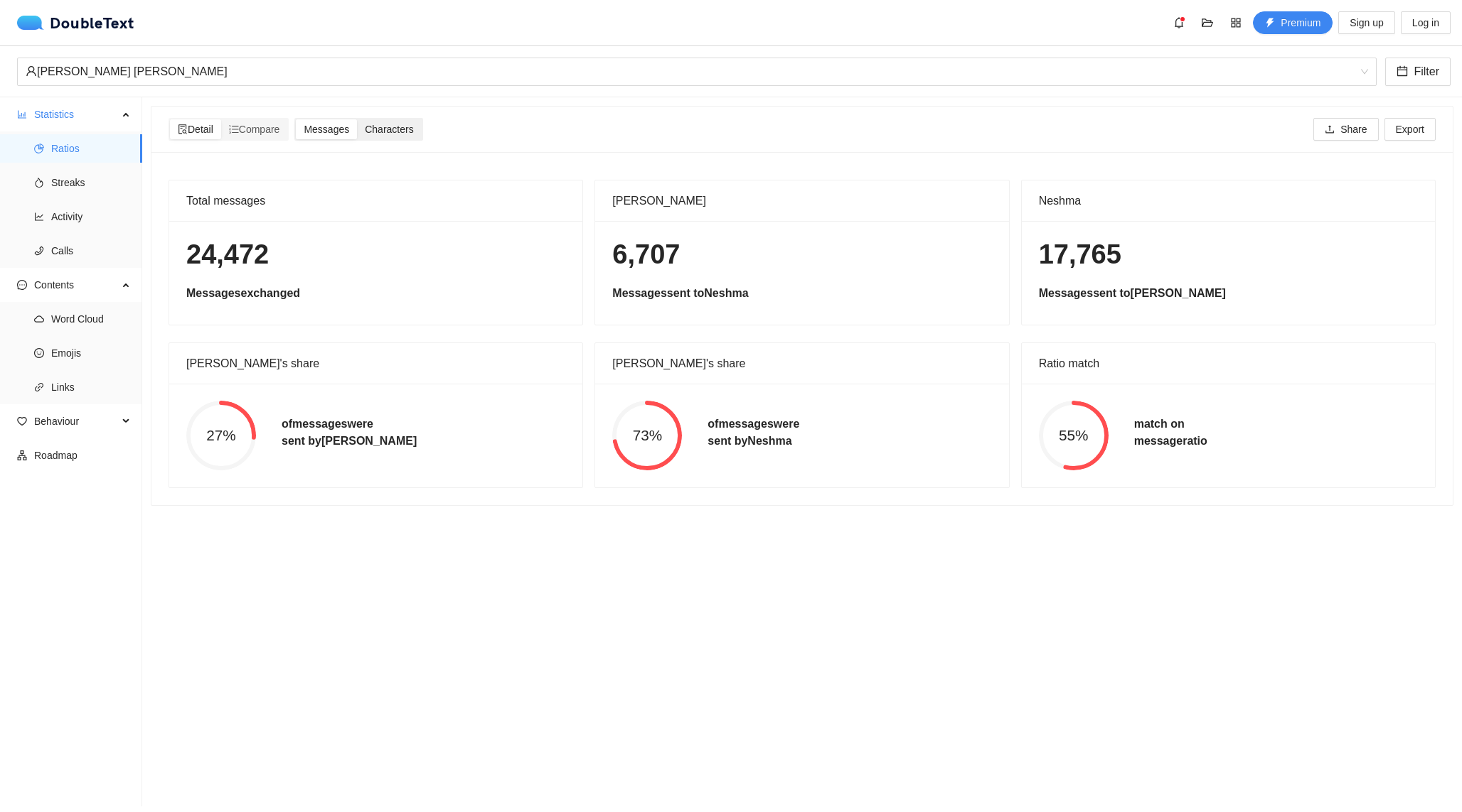
click at [381, 133] on span "Characters" at bounding box center [389, 129] width 48 height 11
click at [357, 119] on input "Characters" at bounding box center [357, 119] width 0 height 0
click at [210, 133] on span "Detail" at bounding box center [195, 129] width 36 height 11
click at [170, 119] on input "Detail" at bounding box center [170, 119] width 0 height 0
click at [266, 133] on span "Compare" at bounding box center [254, 129] width 51 height 11
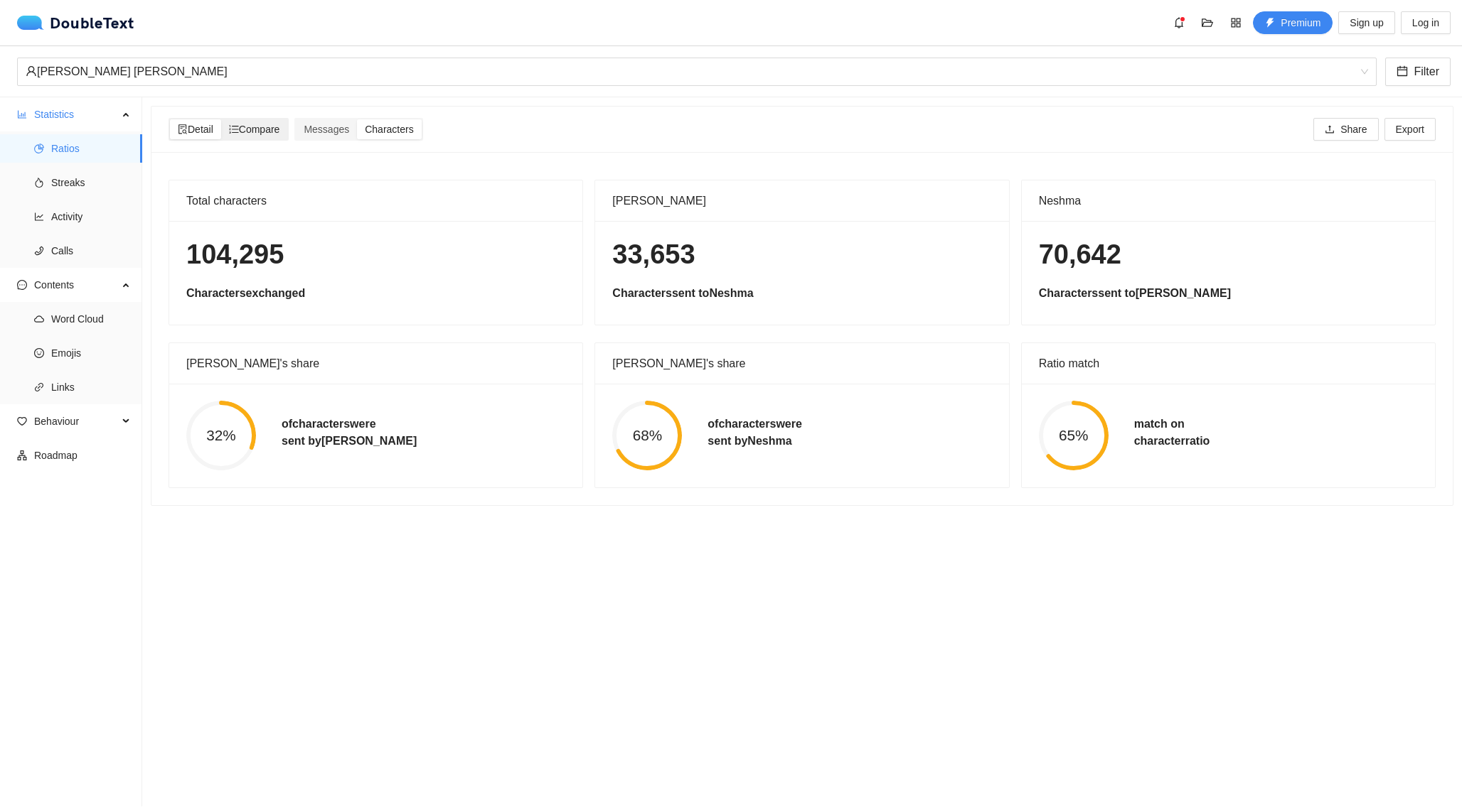
click at [221, 119] on input "Compare" at bounding box center [221, 119] width 0 height 0
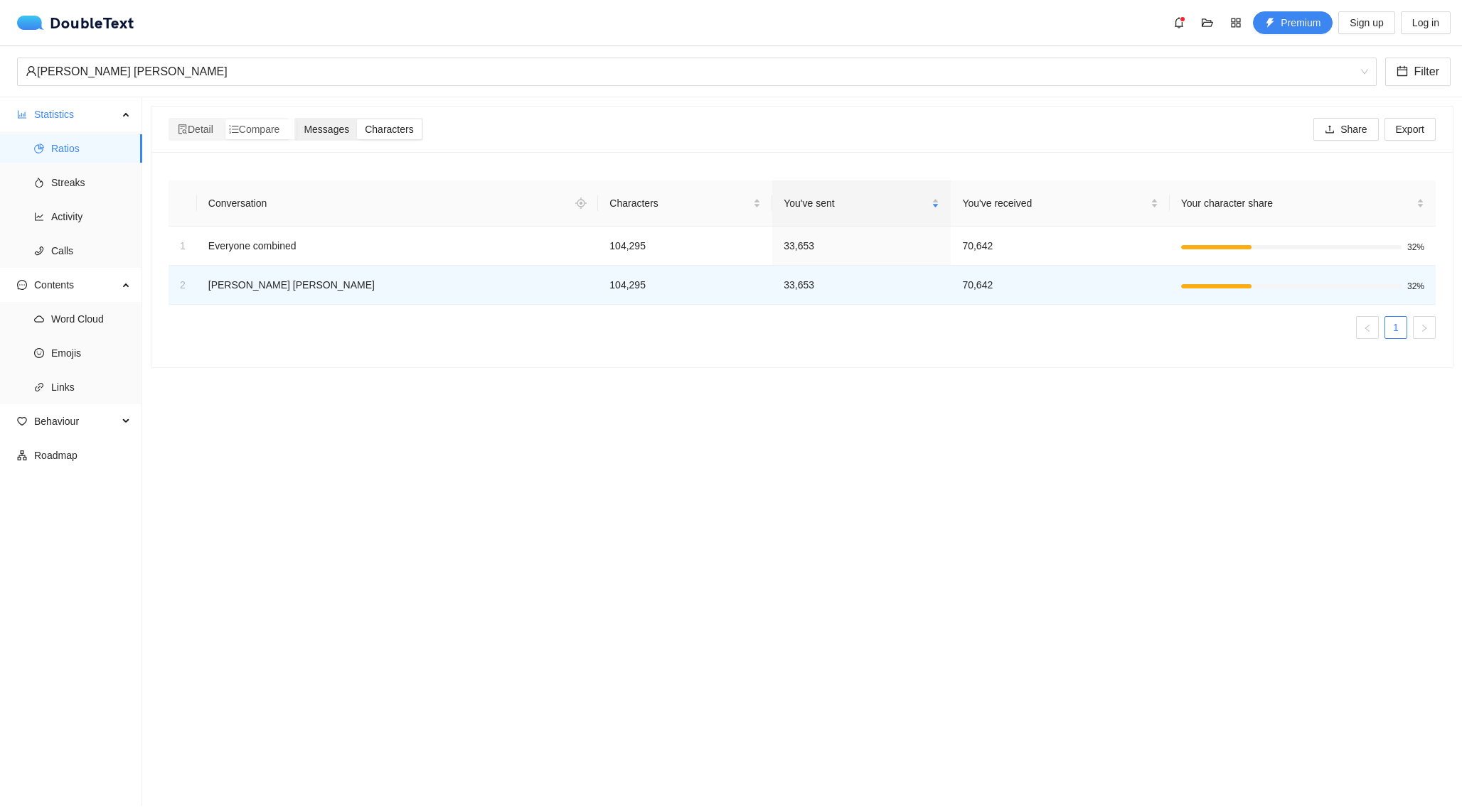
click at [339, 133] on span "Messages" at bounding box center [326, 129] width 46 height 11
click at [295, 119] on input "Messages" at bounding box center [295, 119] width 0 height 0
click at [204, 125] on span "Detail" at bounding box center [195, 129] width 36 height 11
click at [170, 119] on input "Detail" at bounding box center [170, 119] width 0 height 0
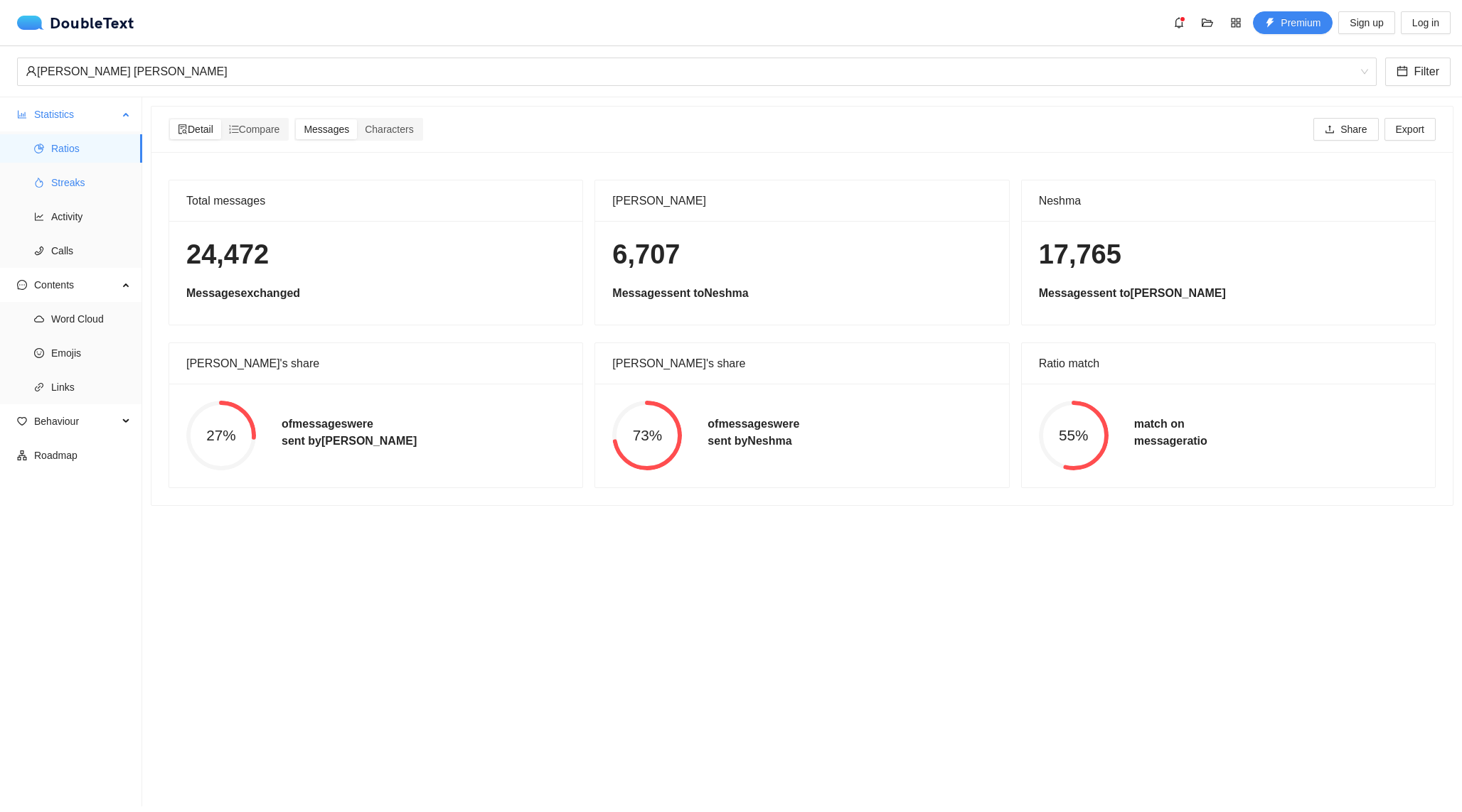
click at [68, 183] on span "Streaks" at bounding box center [91, 183] width 80 height 28
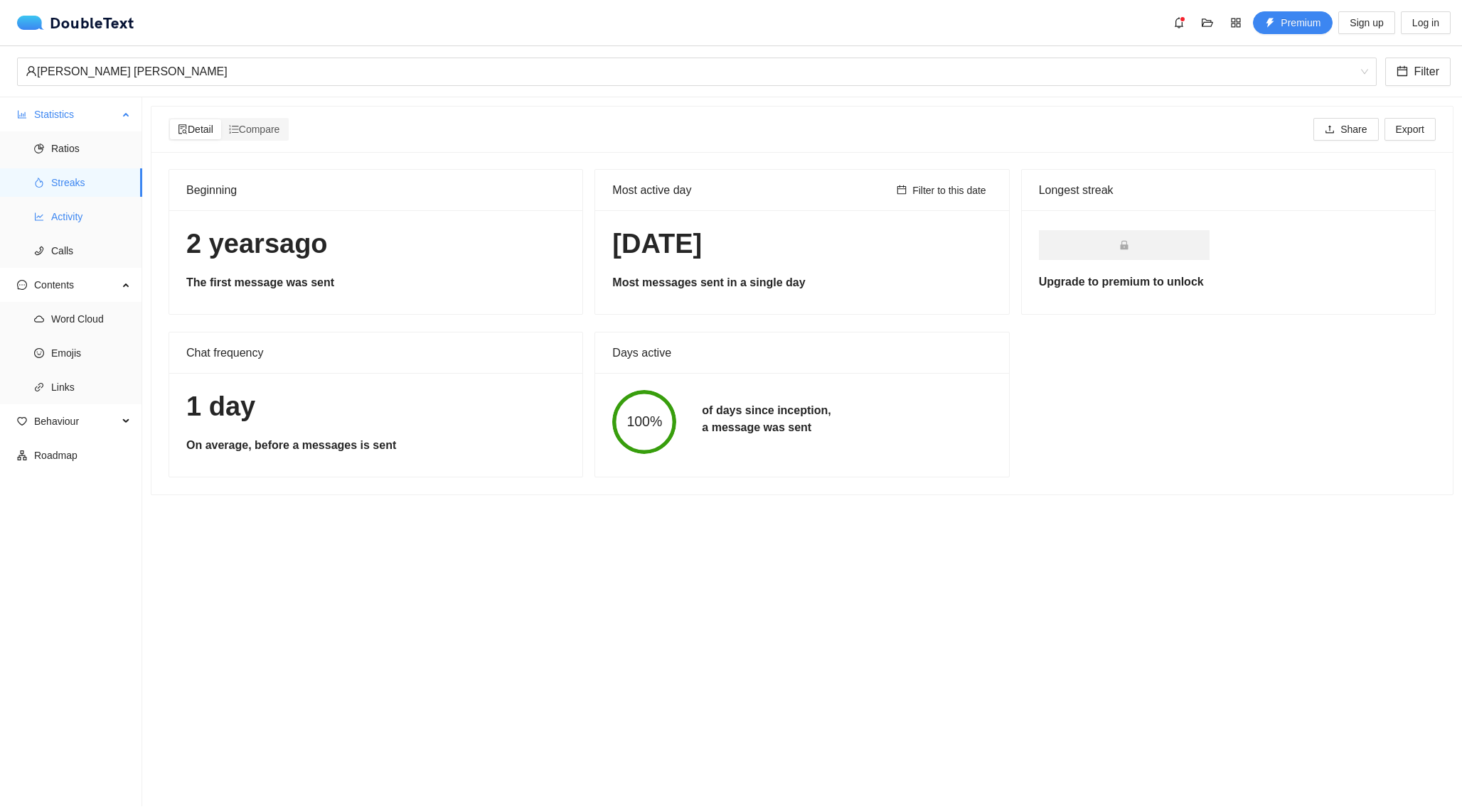
click at [74, 215] on span "Activity" at bounding box center [91, 217] width 80 height 28
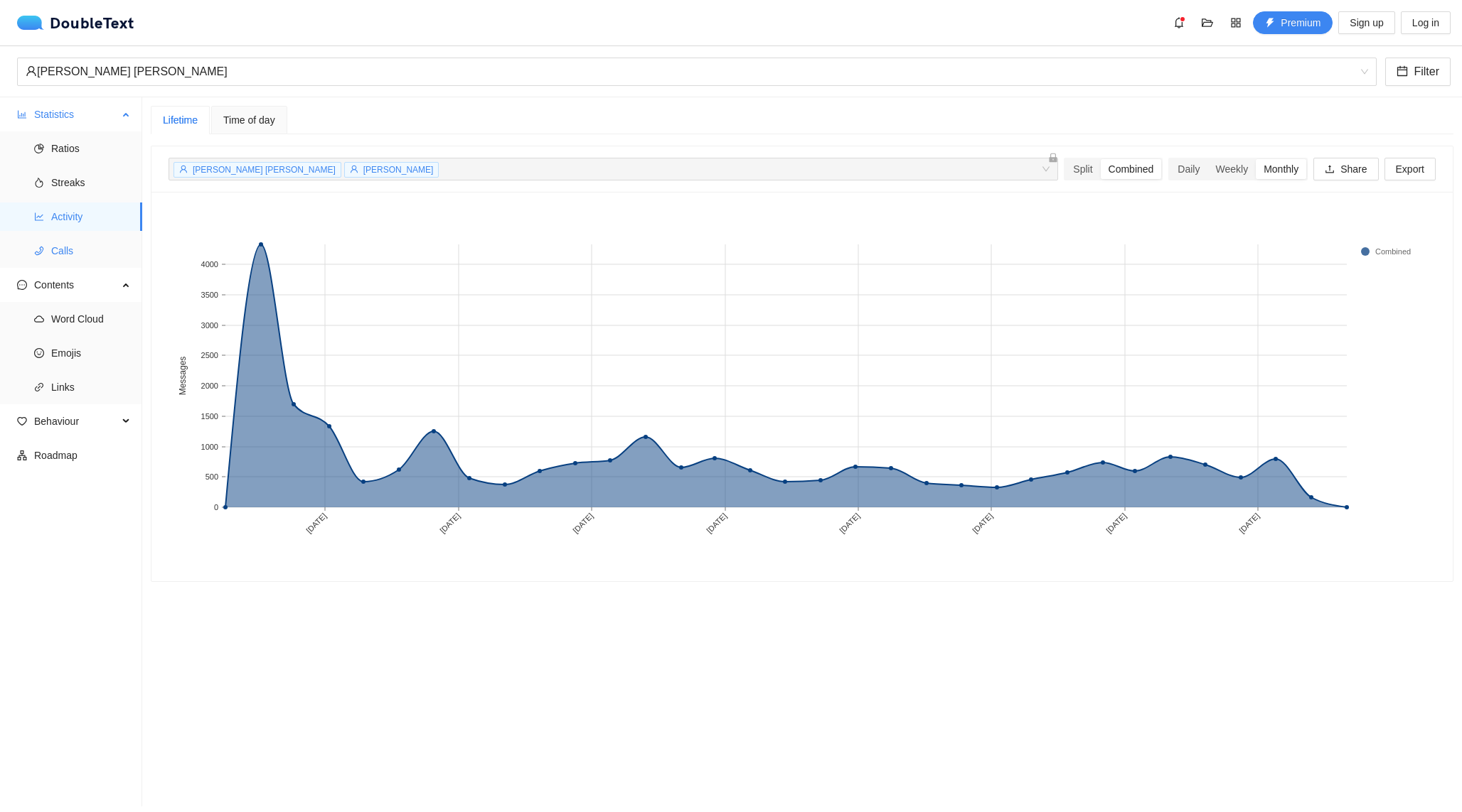
click at [76, 241] on span "Calls" at bounding box center [91, 251] width 80 height 28
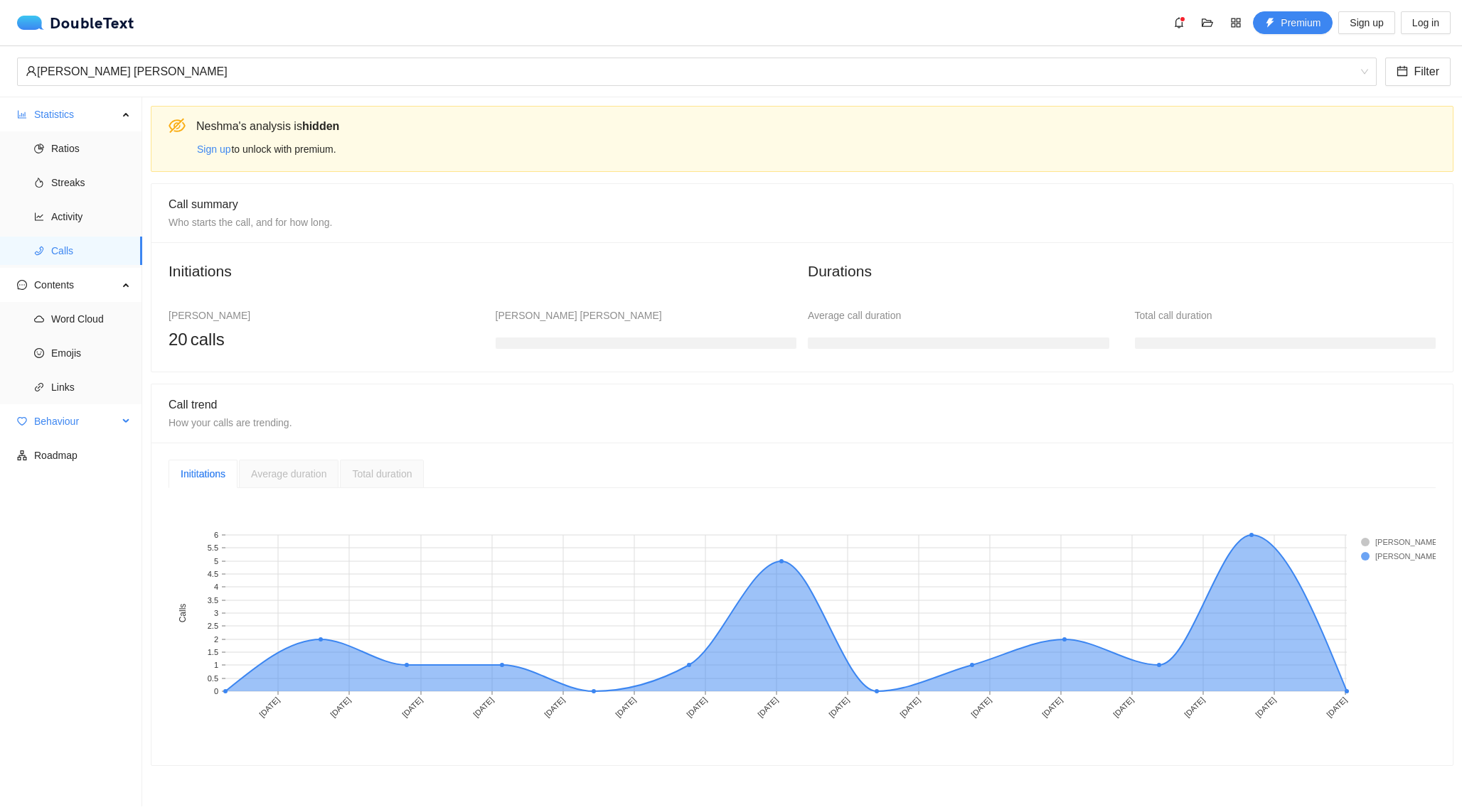
click at [65, 422] on span "Behaviour" at bounding box center [76, 421] width 84 height 28
click at [76, 457] on span "Engagement" at bounding box center [91, 456] width 80 height 28
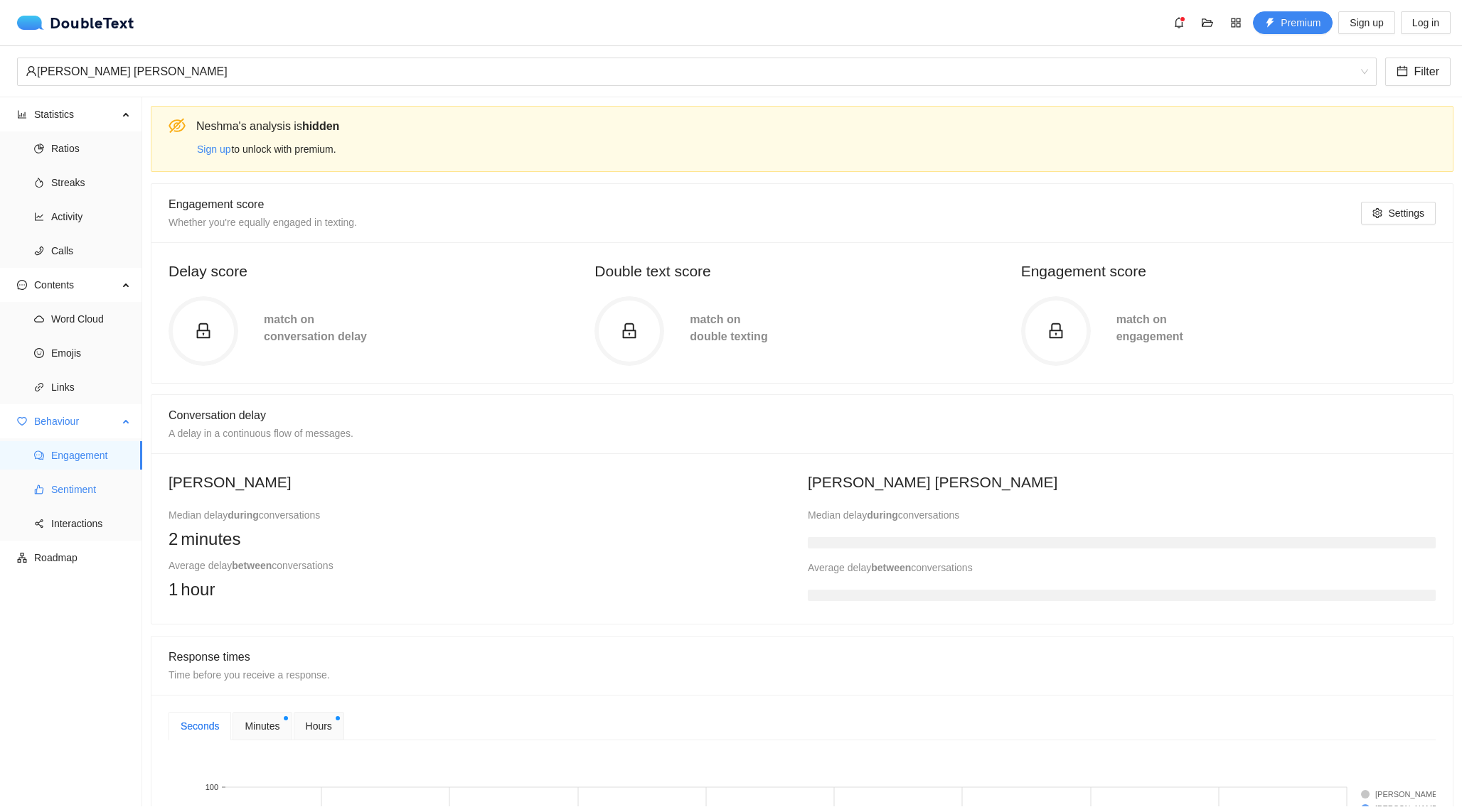
click at [75, 492] on span "Sentiment" at bounding box center [91, 490] width 80 height 28
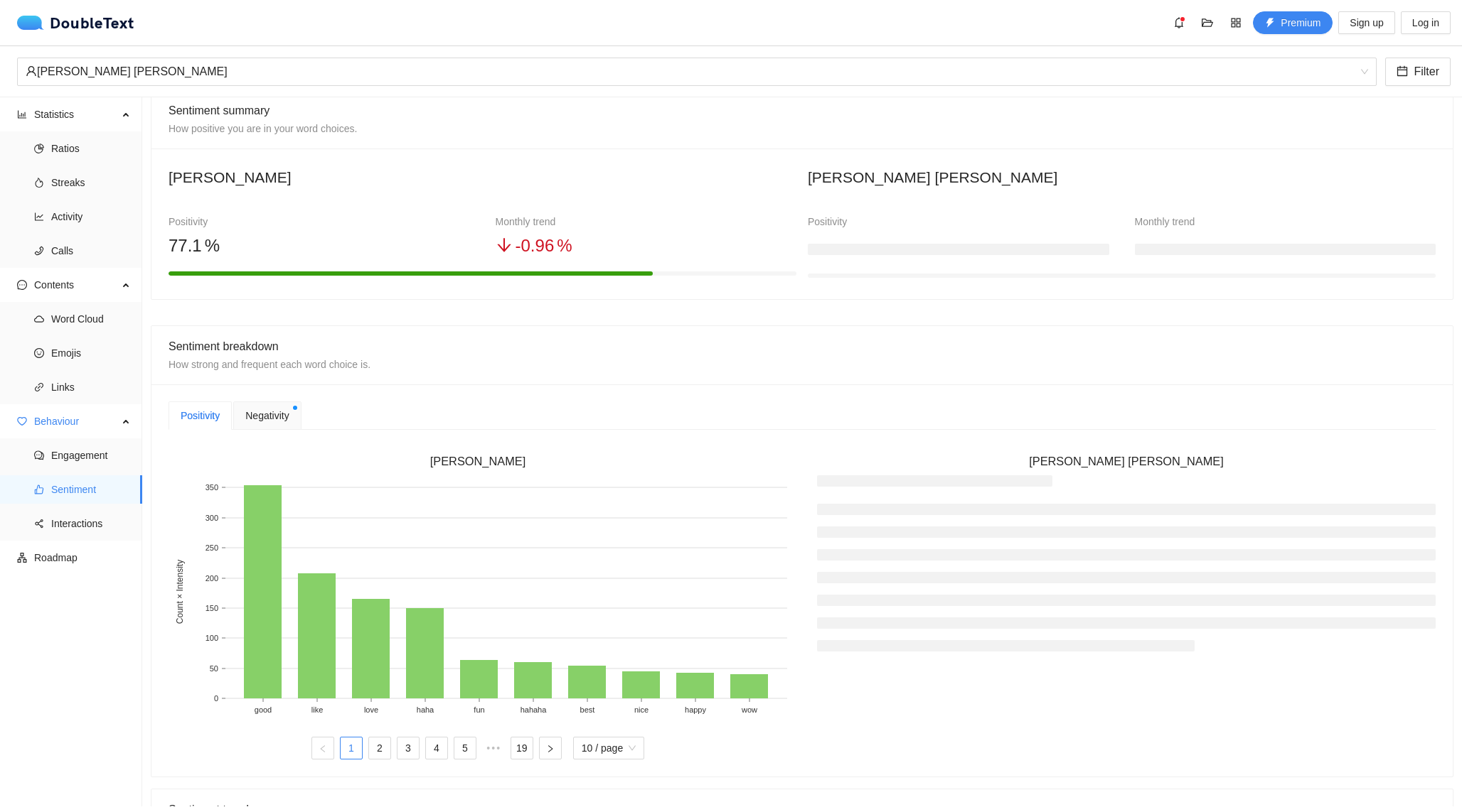
scroll to position [124, 0]
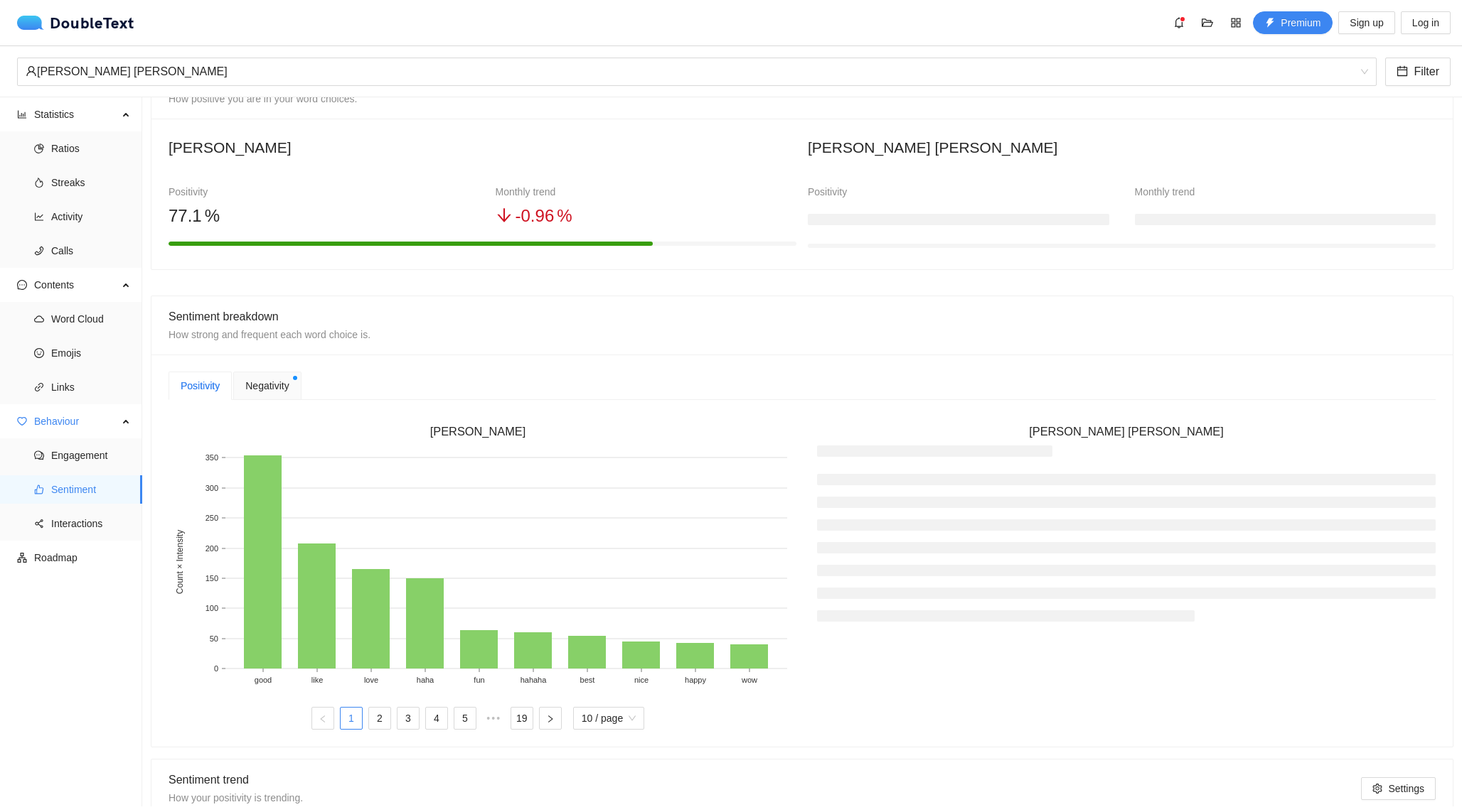
click at [279, 391] on span "Negativity" at bounding box center [267, 385] width 43 height 16
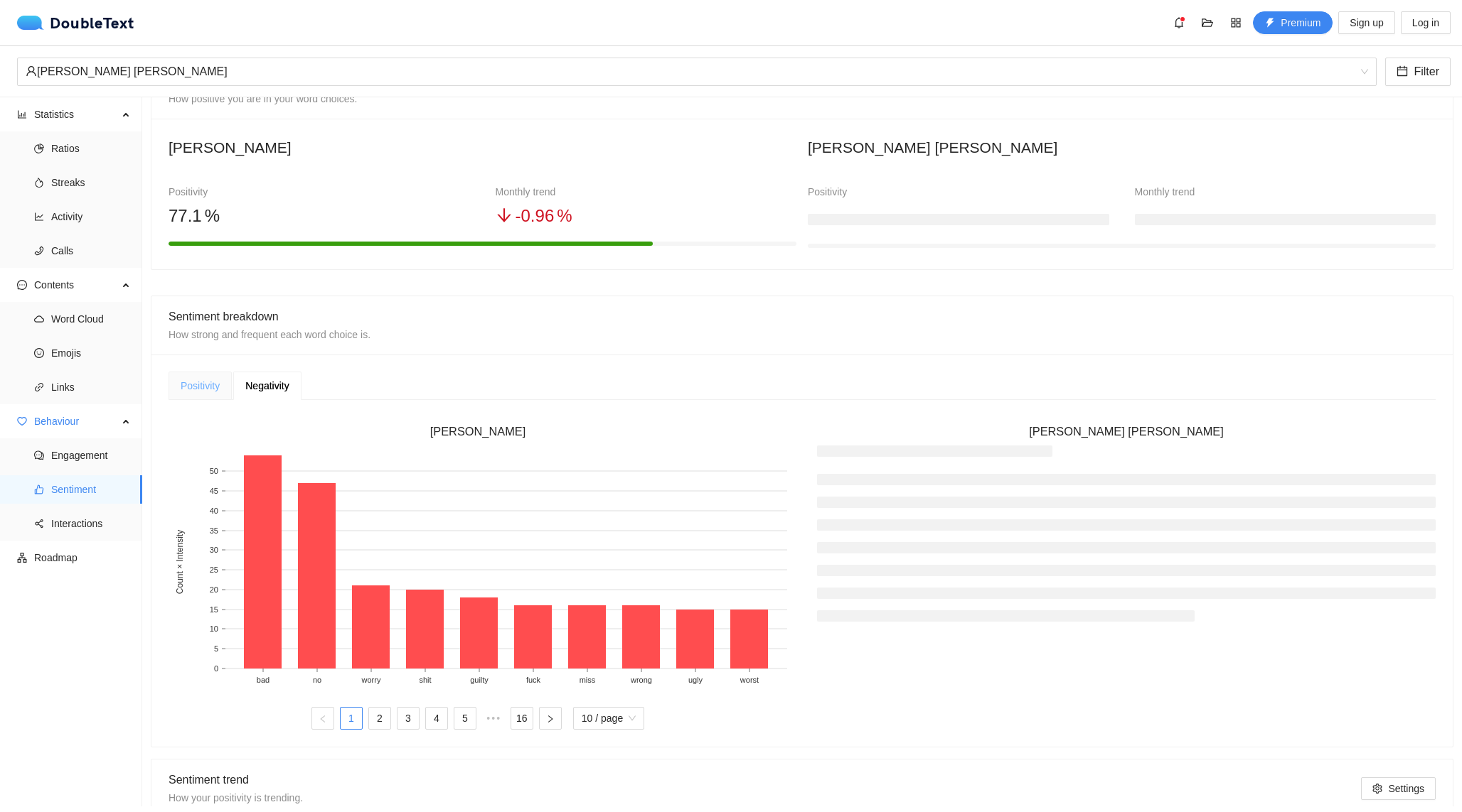
click at [213, 397] on div "Positivity" at bounding box center [200, 385] width 63 height 28
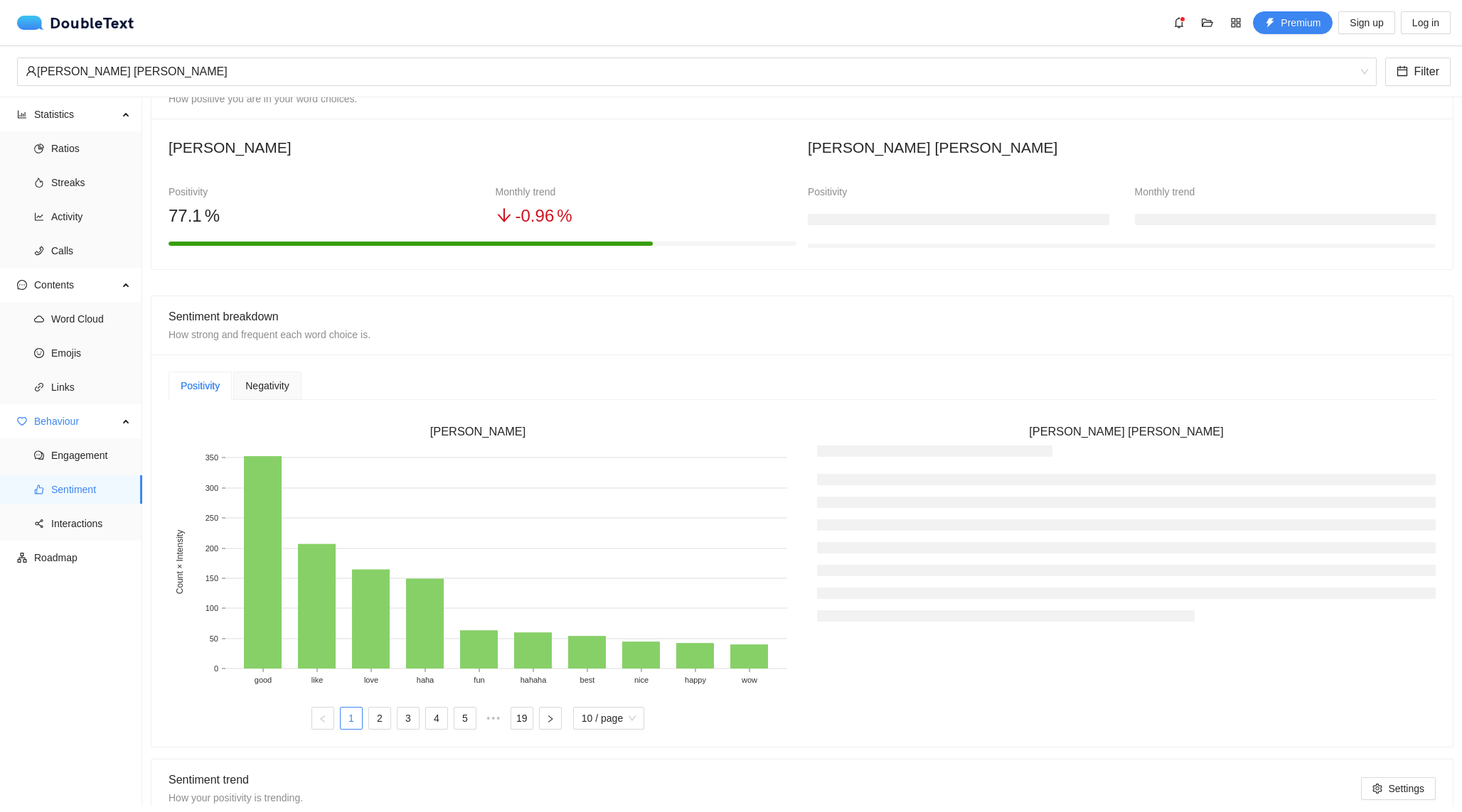
scroll to position [0, 0]
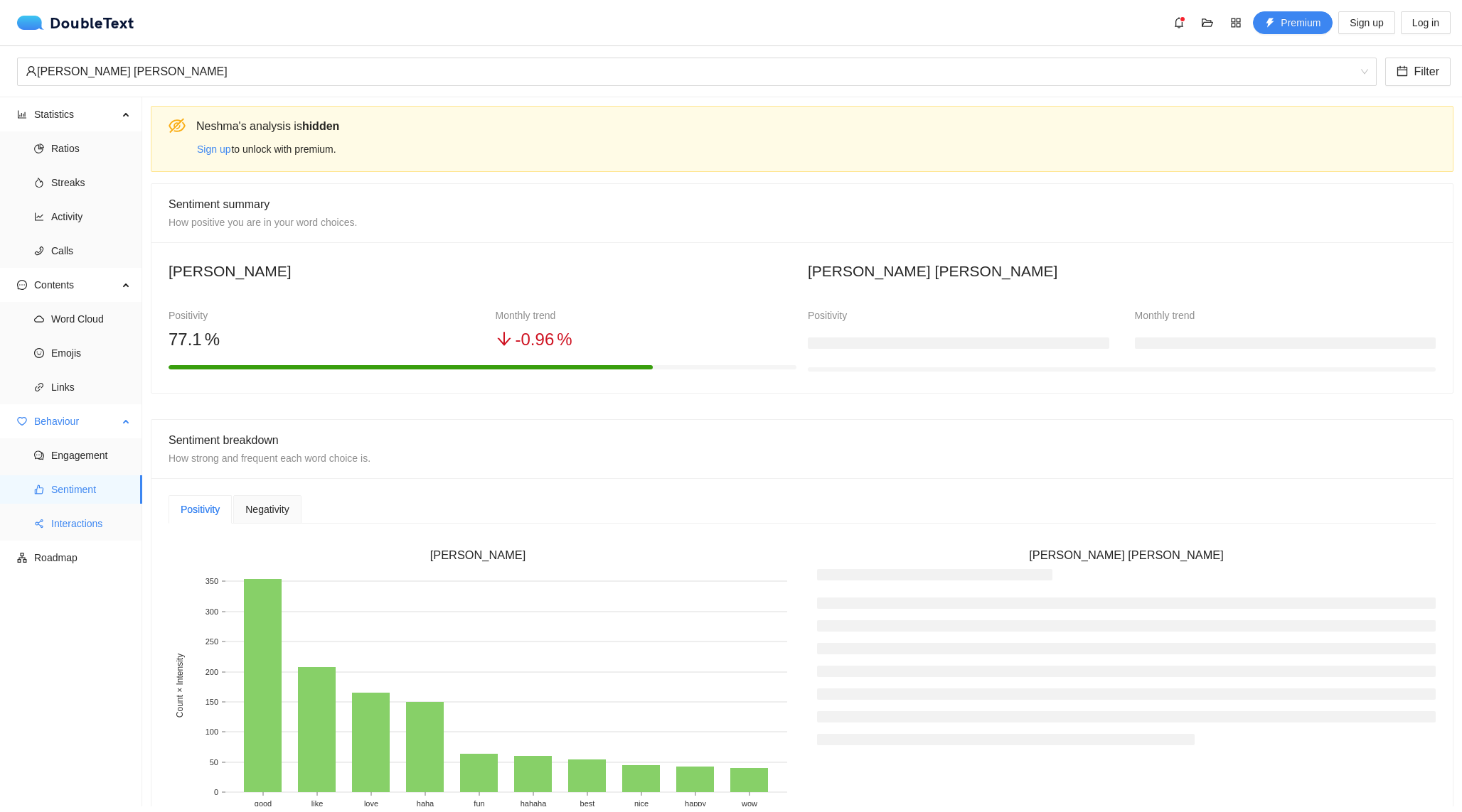
click at [75, 521] on span "Interactions" at bounding box center [91, 523] width 80 height 28
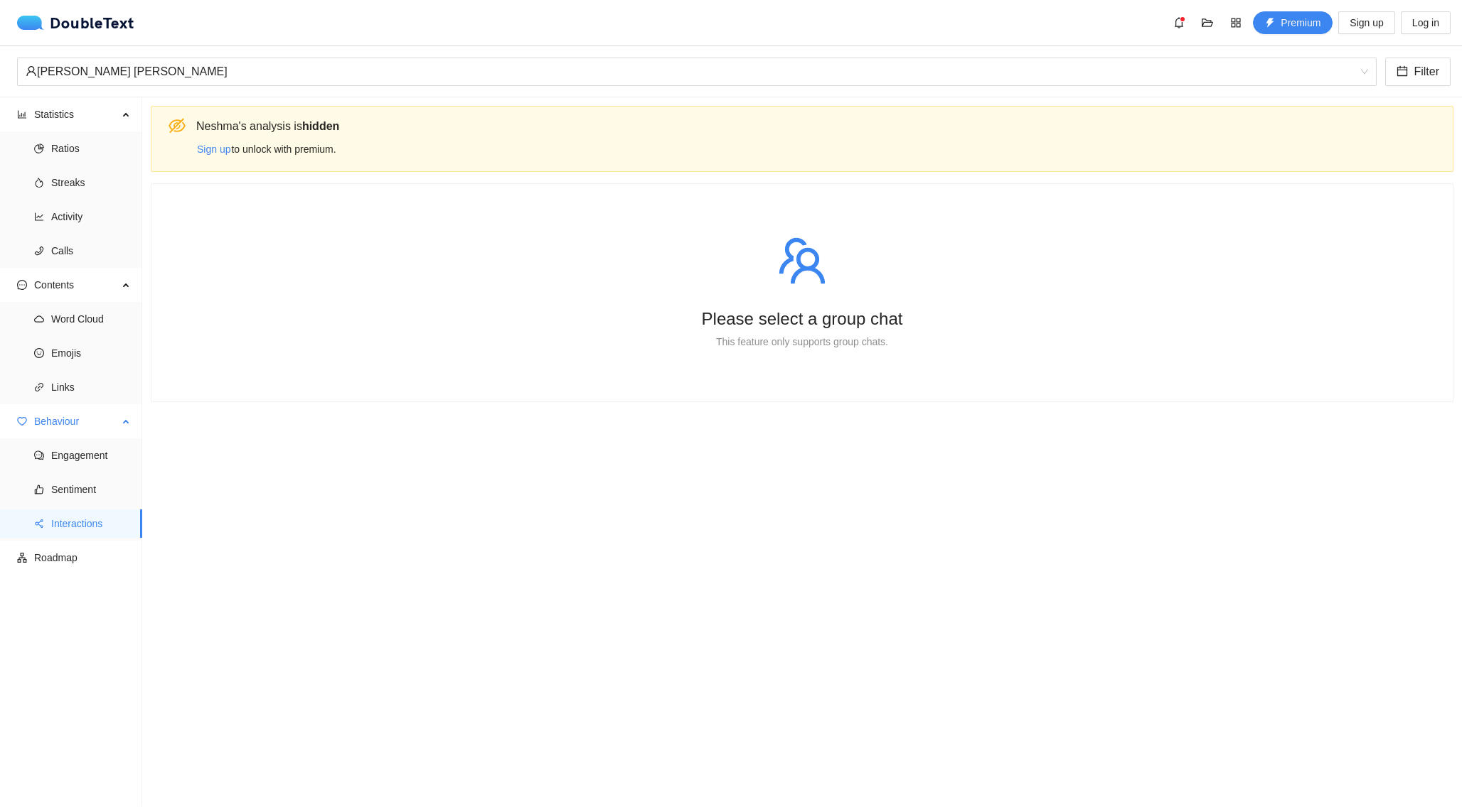
click at [84, 471] on ul "Engagement Sentiment Interactions" at bounding box center [71, 489] width 142 height 102
click at [220, 84] on div "[PERSON_NAME] [PERSON_NAME]" at bounding box center [690, 72] width 1329 height 27
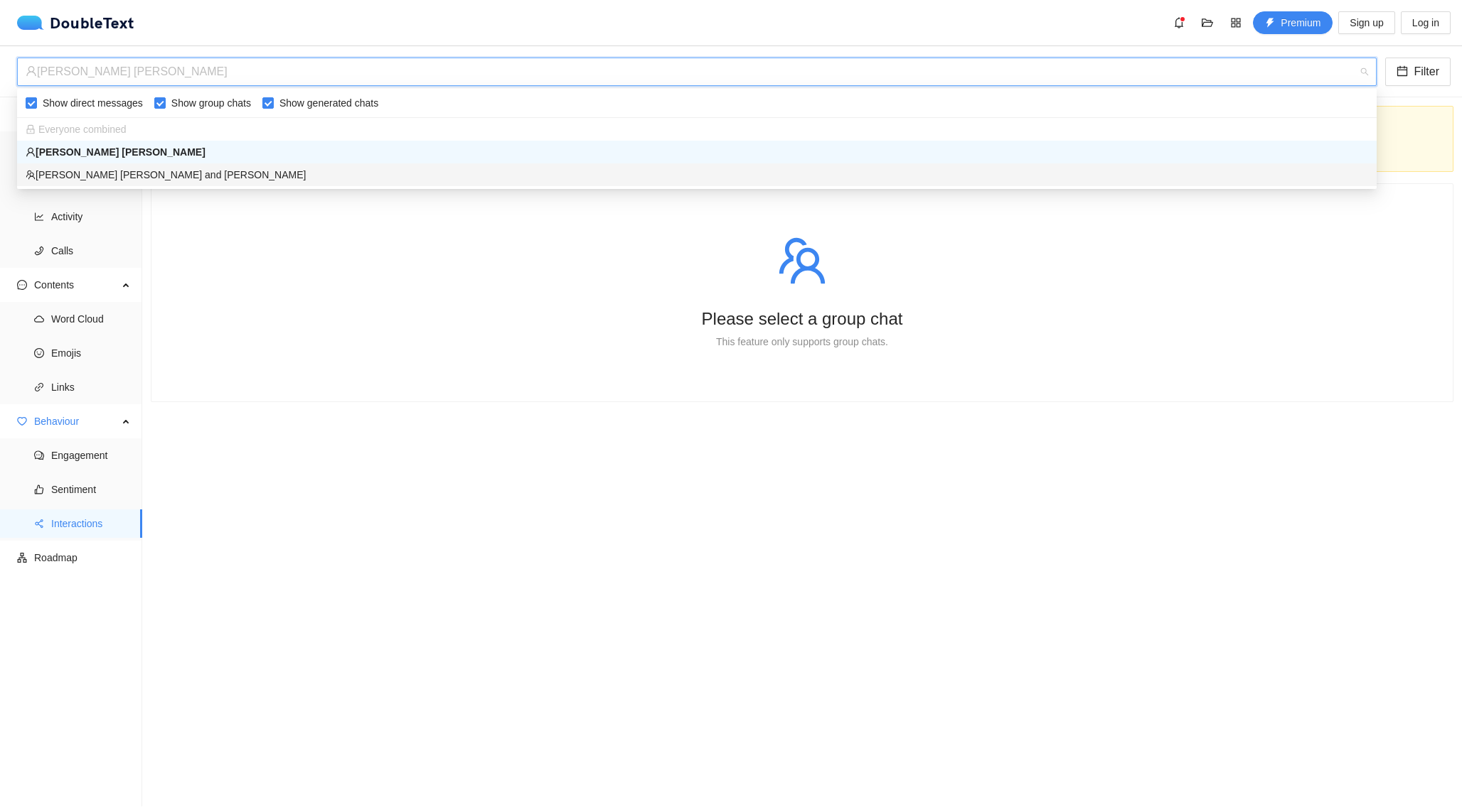
click at [160, 165] on div "[PERSON_NAME] [PERSON_NAME] and [PERSON_NAME]" at bounding box center [697, 174] width 1359 height 22
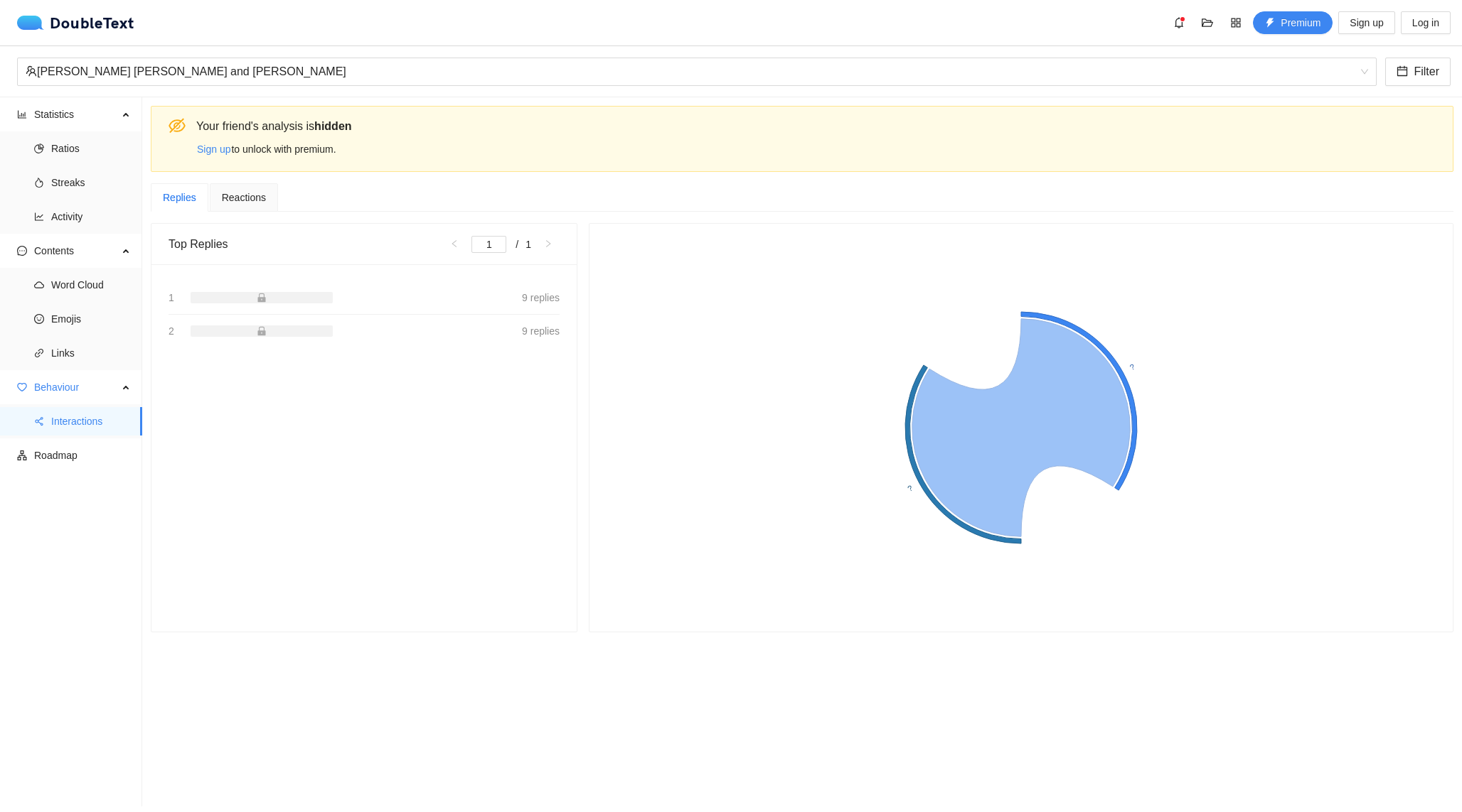
click at [192, 54] on div "[PERSON_NAME] [PERSON_NAME] and [PERSON_NAME] Filter" at bounding box center [731, 72] width 1462 height 51
click at [192, 68] on div "[PERSON_NAME] [PERSON_NAME] and [PERSON_NAME]" at bounding box center [690, 72] width 1329 height 27
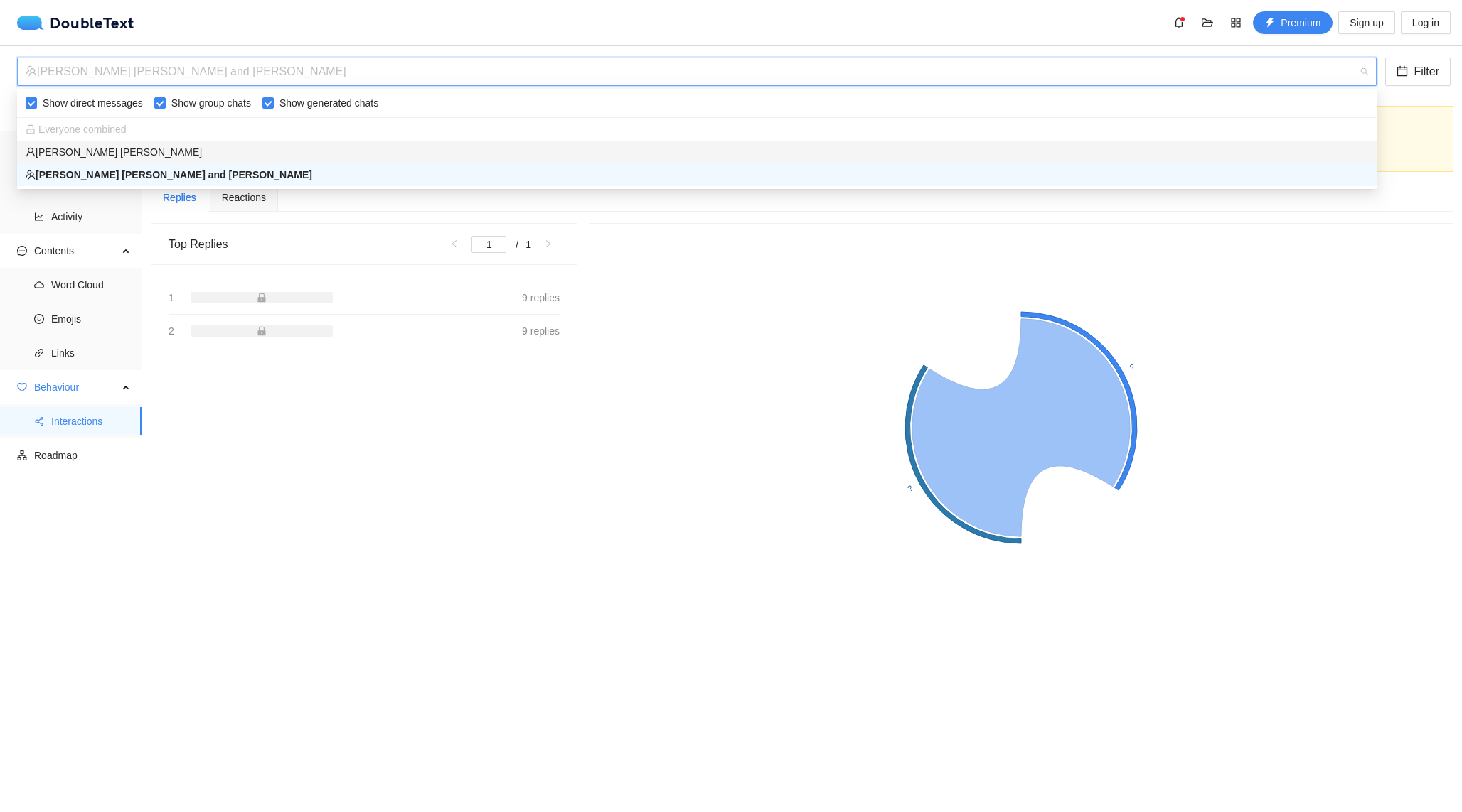
click at [169, 148] on div "[PERSON_NAME] [PERSON_NAME]" at bounding box center [696, 151] width 1342 height 16
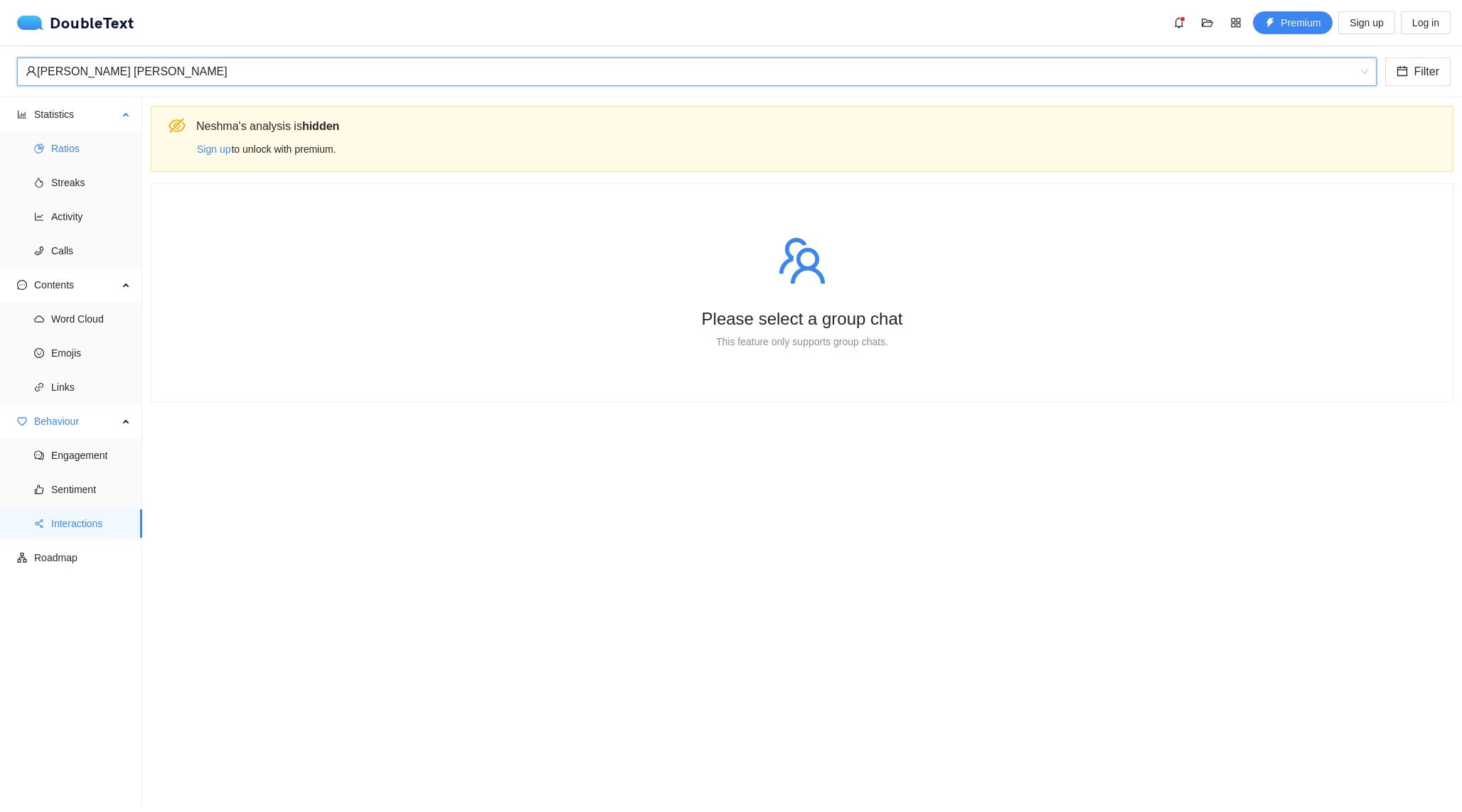
click at [84, 160] on span "Ratios" at bounding box center [91, 148] width 80 height 28
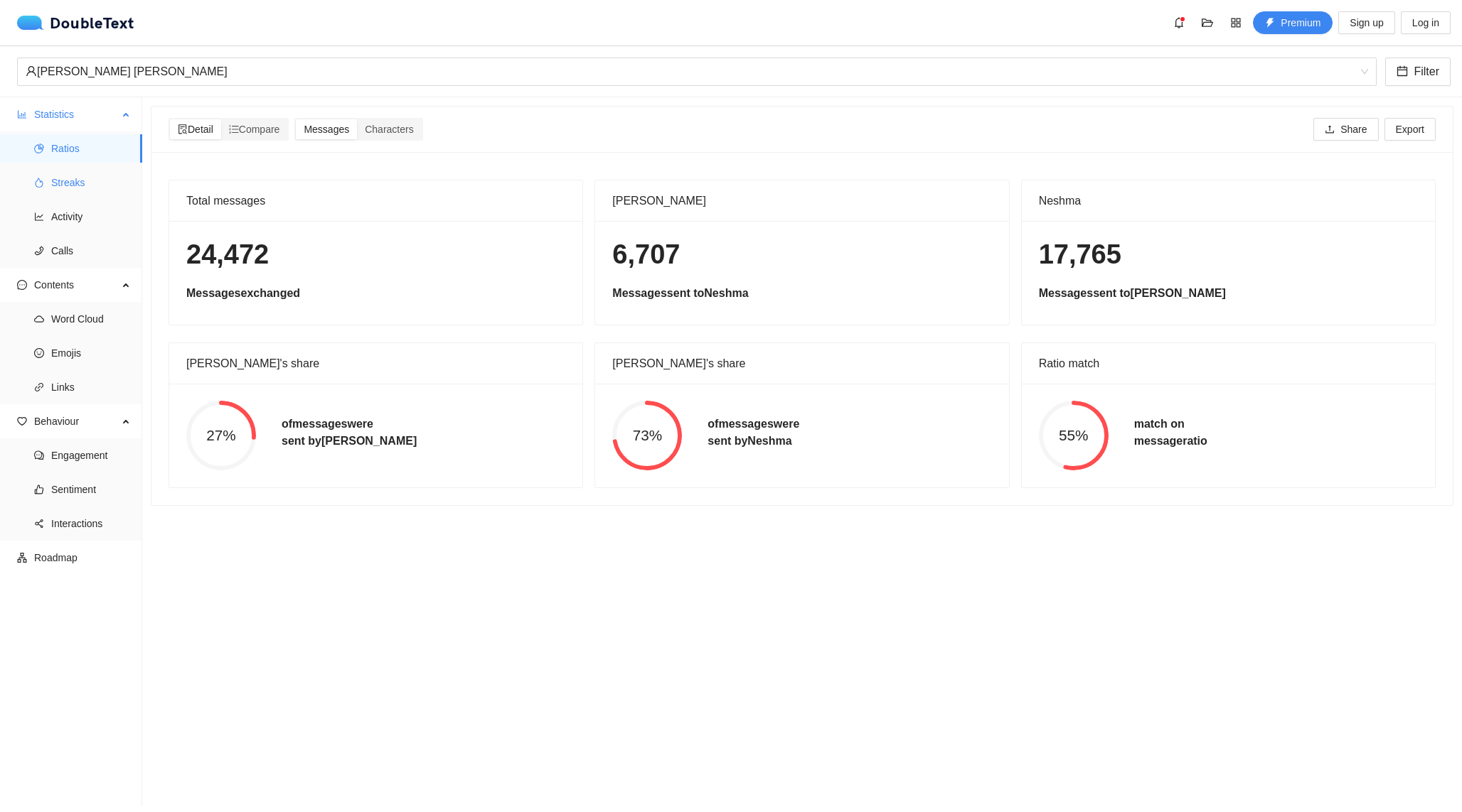
click at [84, 183] on span "Streaks" at bounding box center [91, 183] width 80 height 28
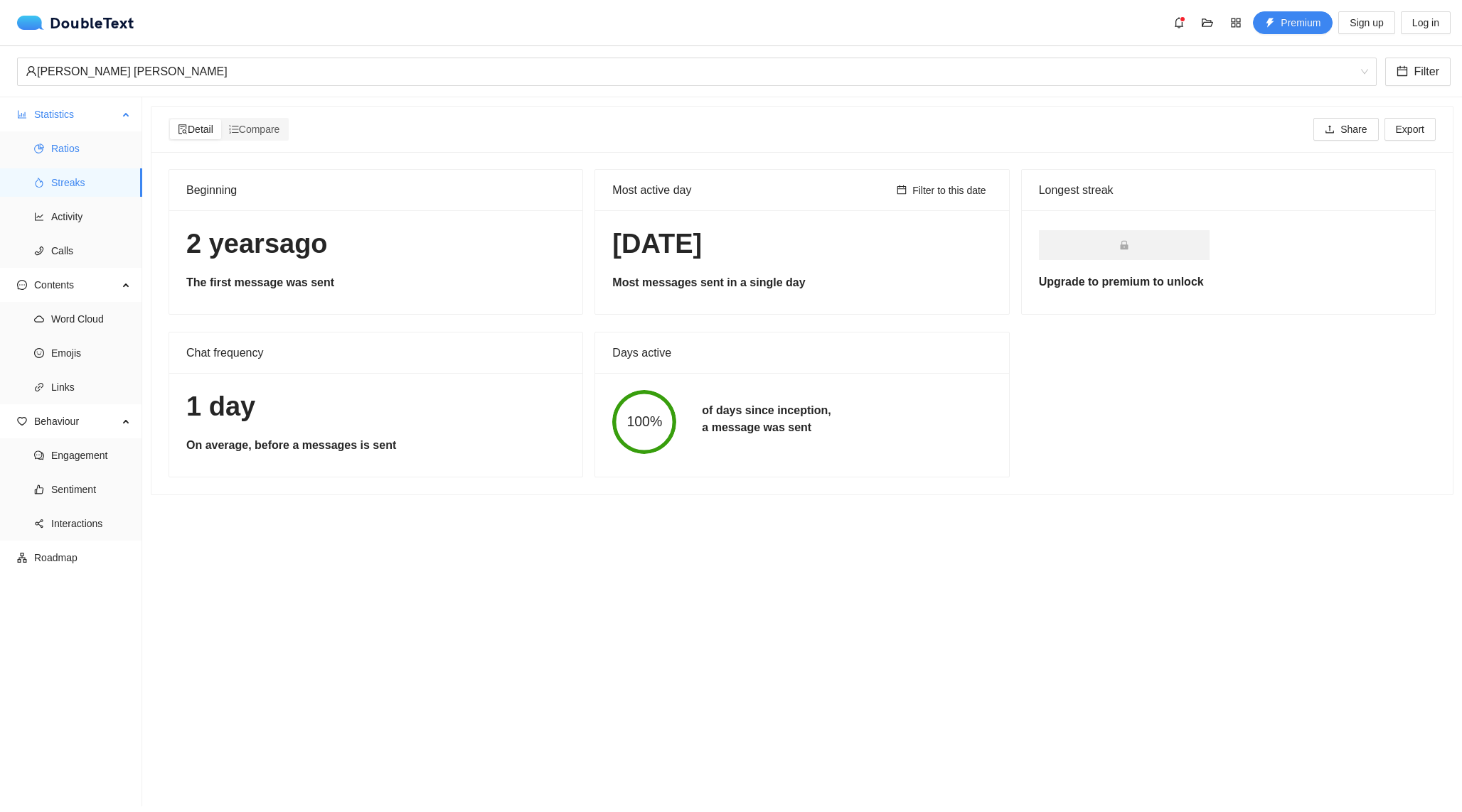
click at [88, 157] on span "Ratios" at bounding box center [91, 148] width 80 height 28
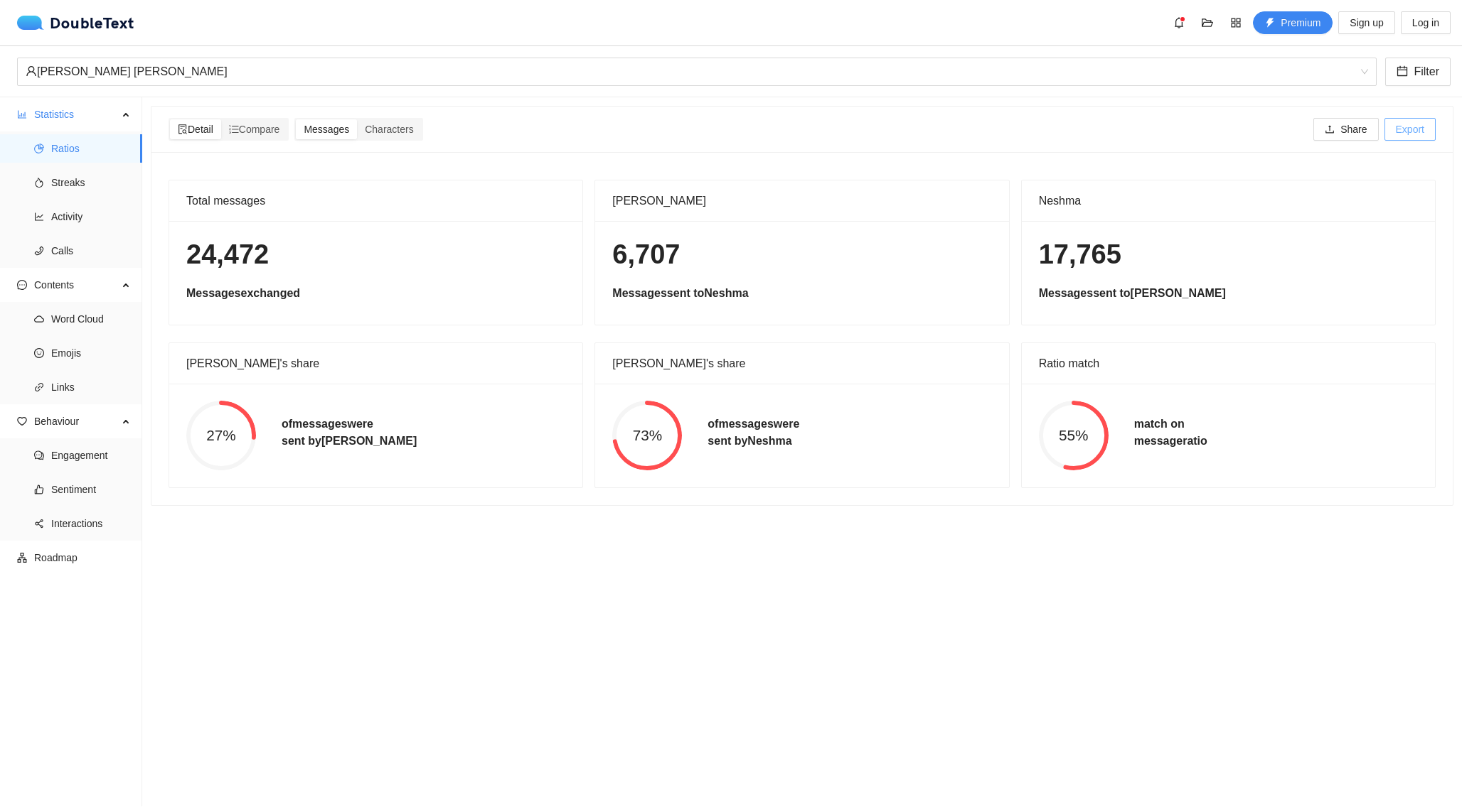
click at [1408, 133] on span "Export" at bounding box center [1410, 129] width 28 height 16
click at [1051, 124] on div "Detail Compare Messages Characters Share Export" at bounding box center [802, 129] width 1273 height 22
click at [366, 574] on section "Detail Compare Messages Characters Share Export Total messages 24,472 Messages …" at bounding box center [802, 452] width 1320 height 709
click at [98, 180] on span "Streaks" at bounding box center [91, 183] width 80 height 28
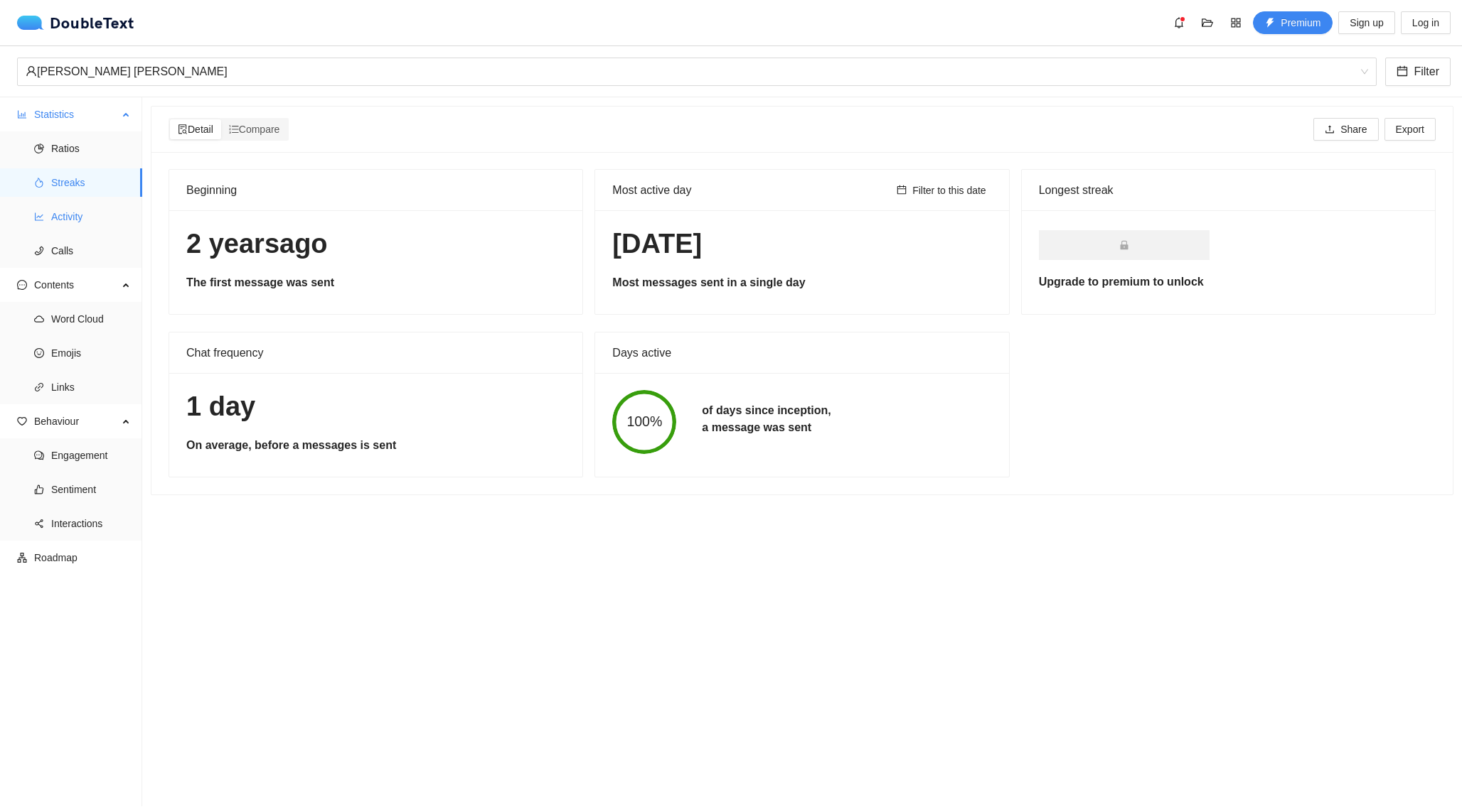
click at [84, 223] on span "Activity" at bounding box center [91, 217] width 80 height 28
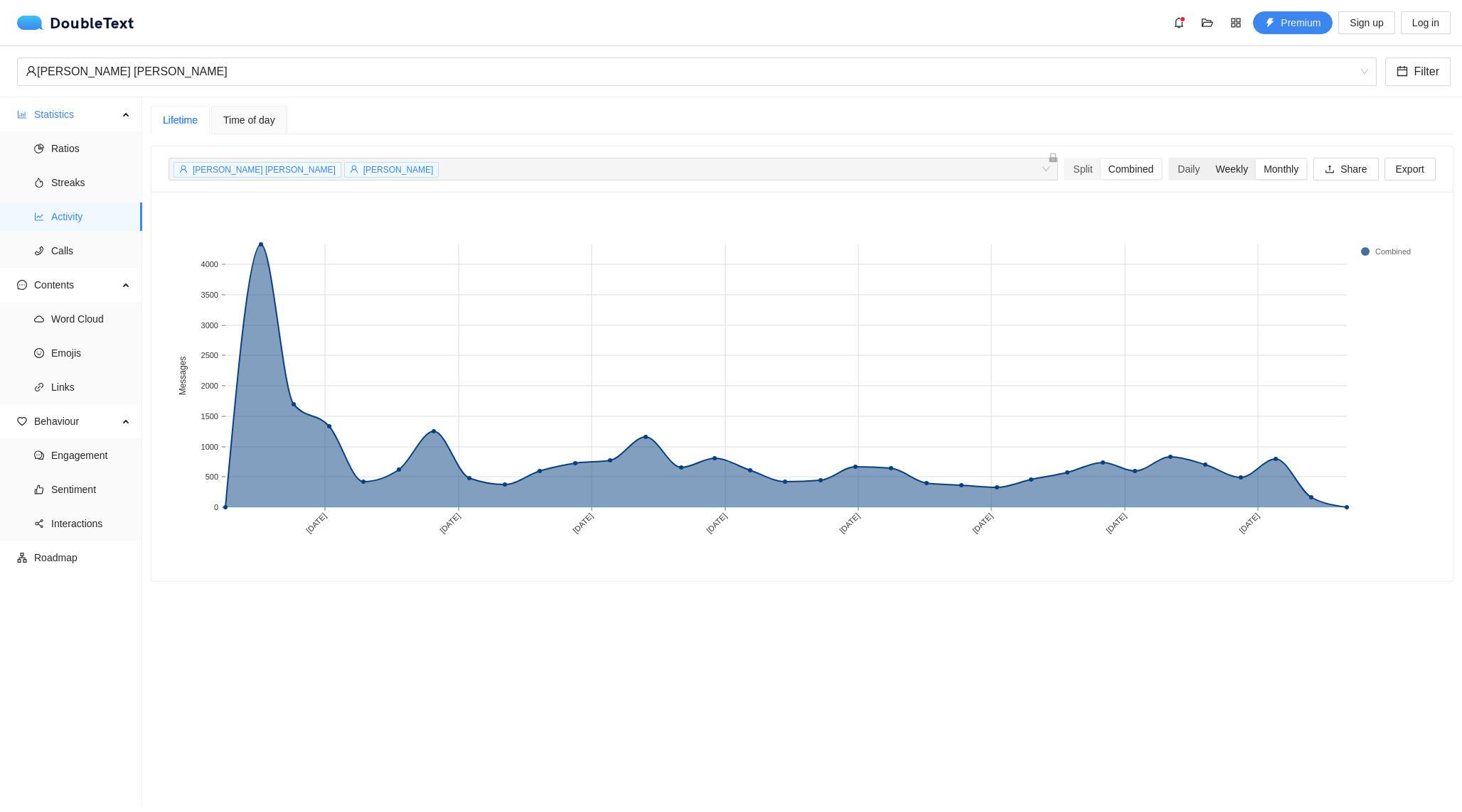
click at [1215, 174] on div "Weekly" at bounding box center [1231, 169] width 48 height 20
click at [1207, 159] on input "Weekly" at bounding box center [1207, 159] width 0 height 0
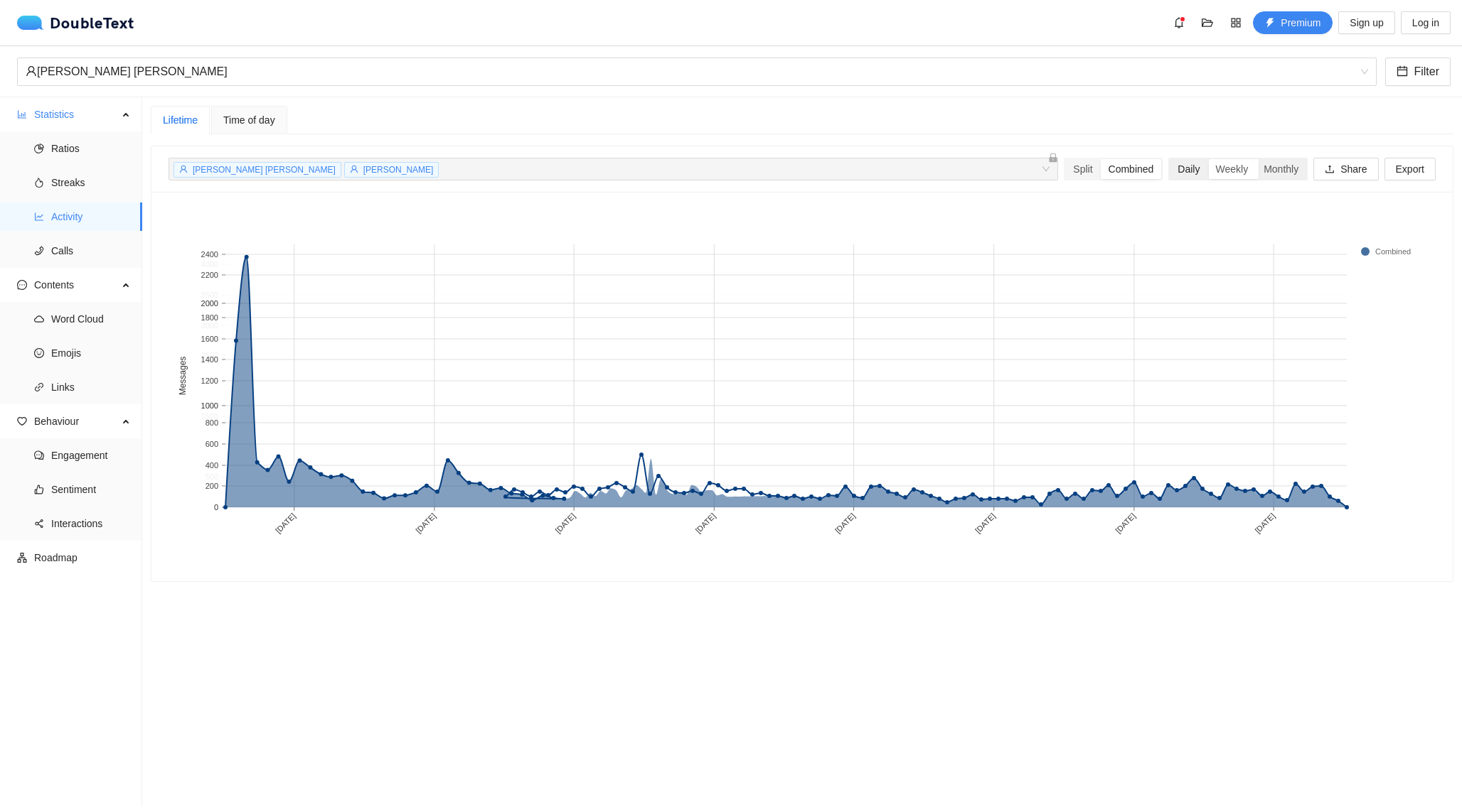
click at [1170, 175] on div "Daily" at bounding box center [1188, 169] width 38 height 20
click at [1170, 159] on input "Daily" at bounding box center [1170, 159] width 0 height 0
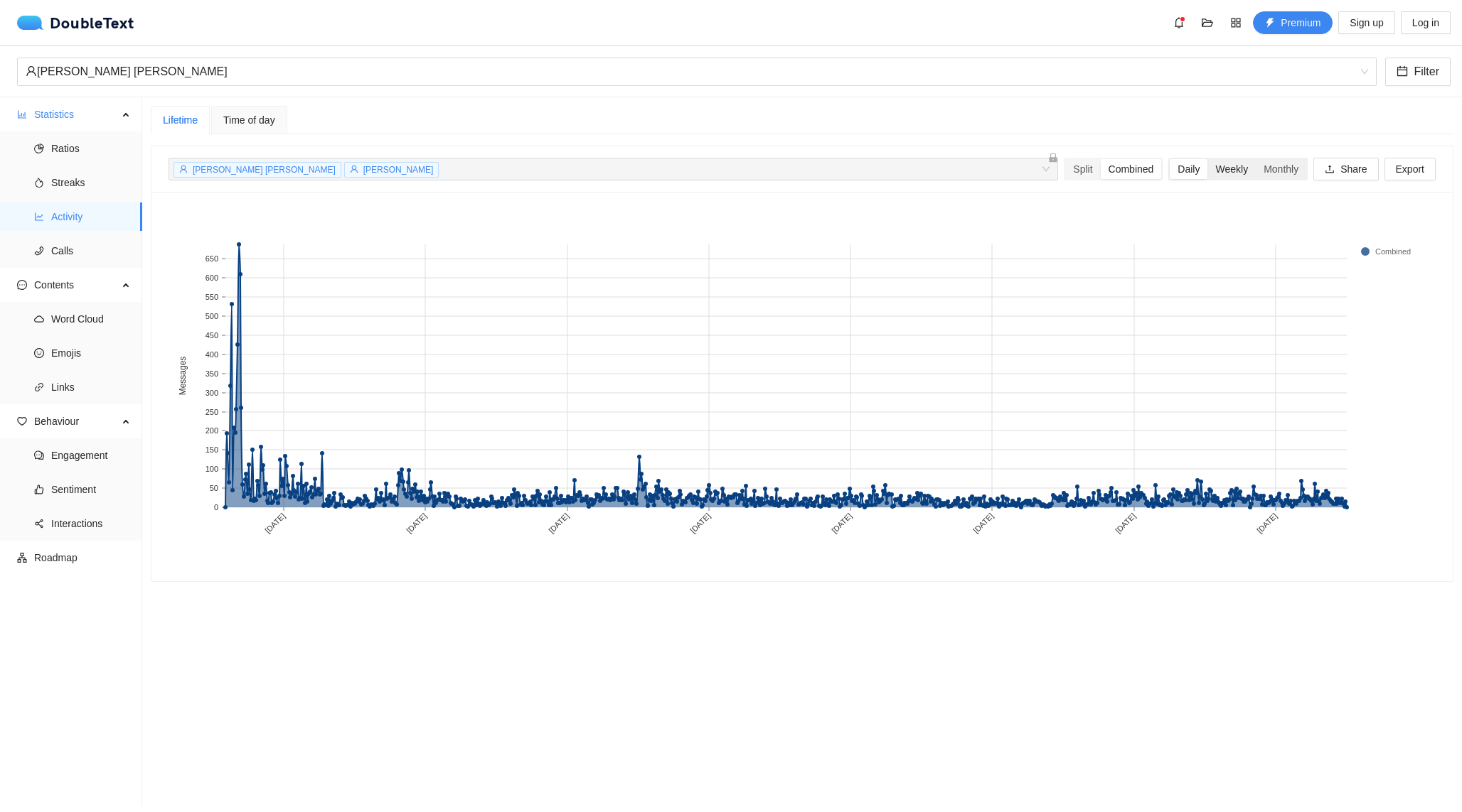
click at [1215, 168] on div "Weekly" at bounding box center [1231, 169] width 48 height 20
click at [1207, 159] on input "Weekly" at bounding box center [1207, 159] width 0 height 0
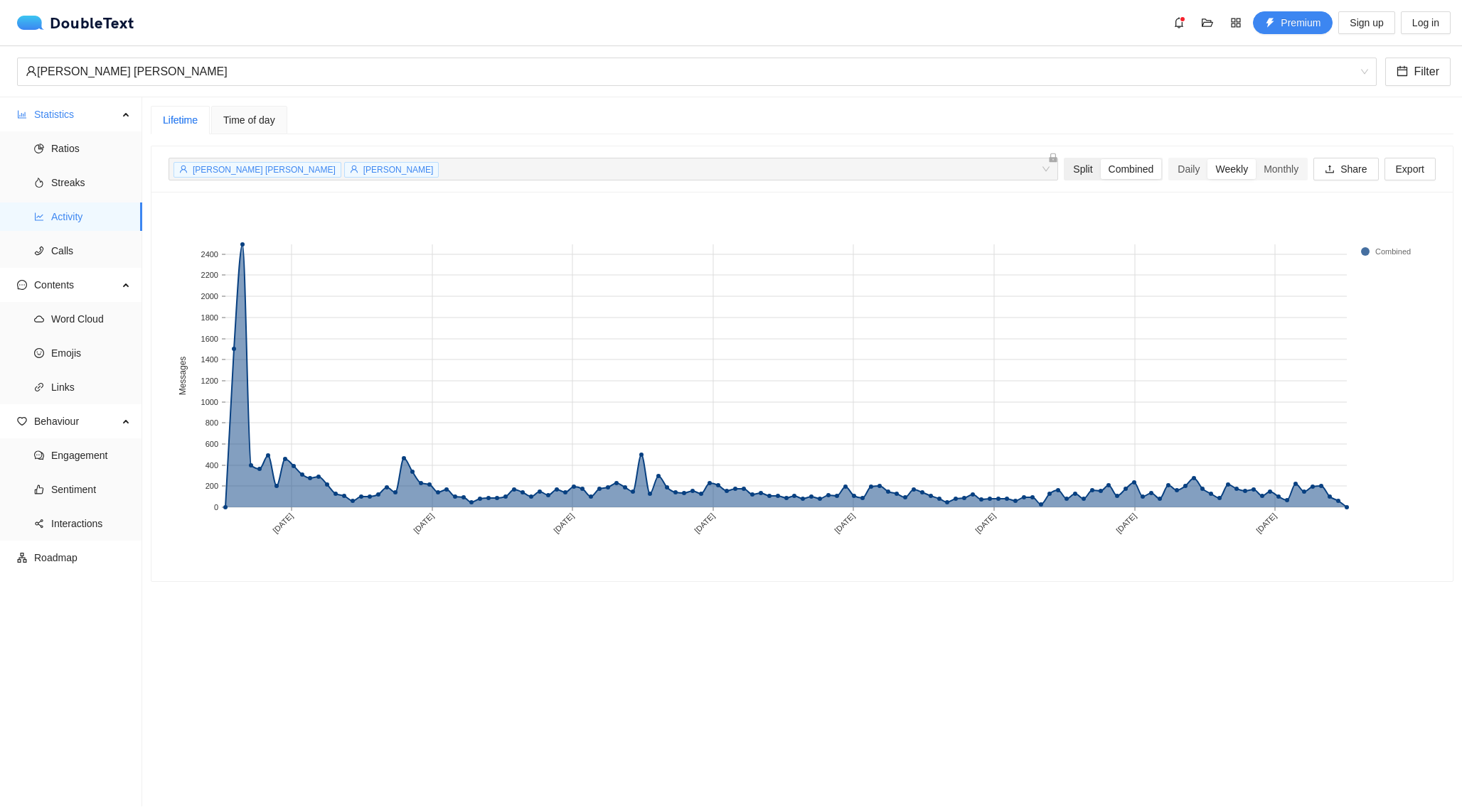
click at [1077, 177] on div "Split" at bounding box center [1082, 169] width 35 height 20
click at [1065, 159] on input "Split" at bounding box center [1065, 159] width 0 height 0
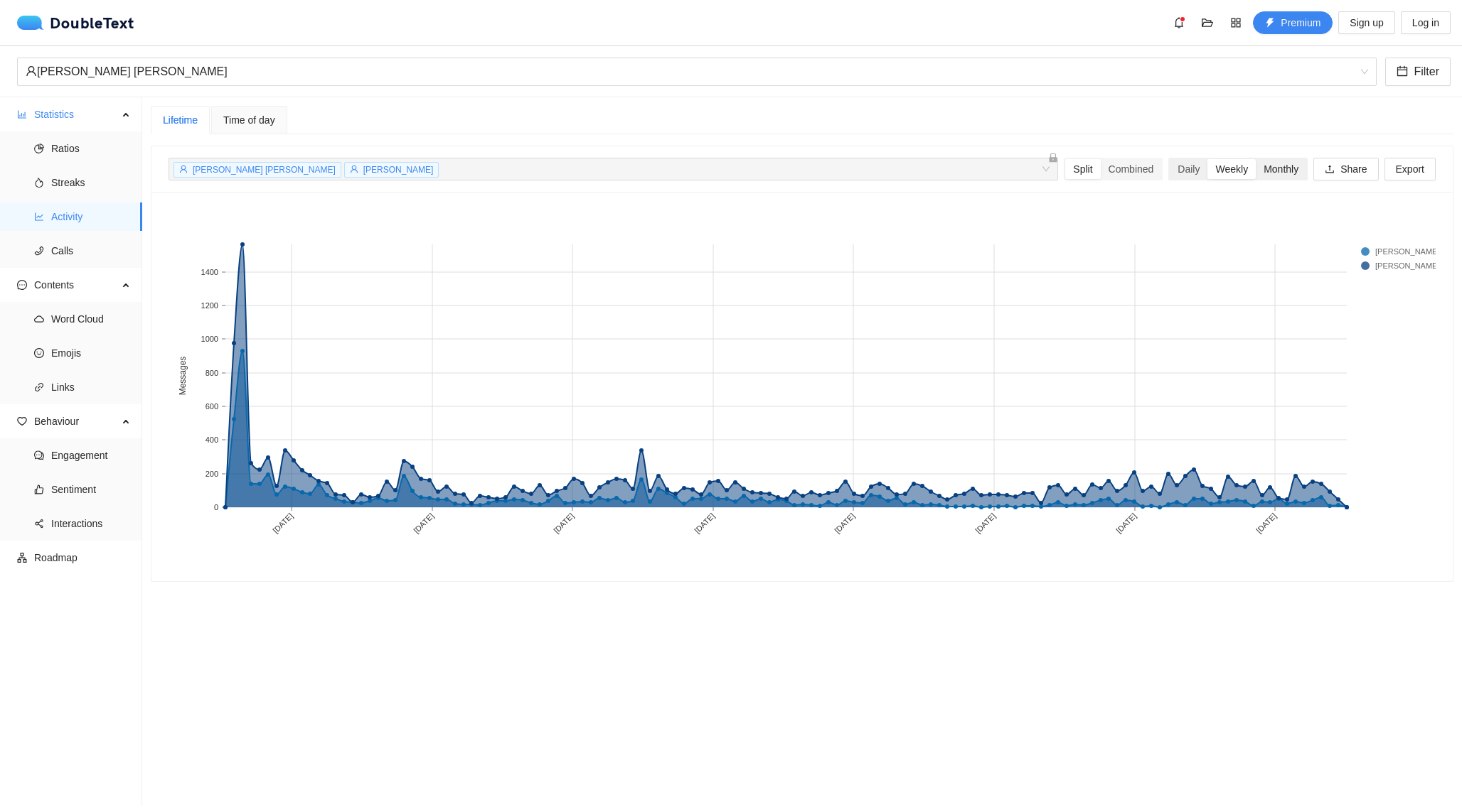
click at [1263, 176] on div "Monthly" at bounding box center [1281, 169] width 51 height 20
click at [1255, 159] on input "Monthly" at bounding box center [1255, 159] width 0 height 0
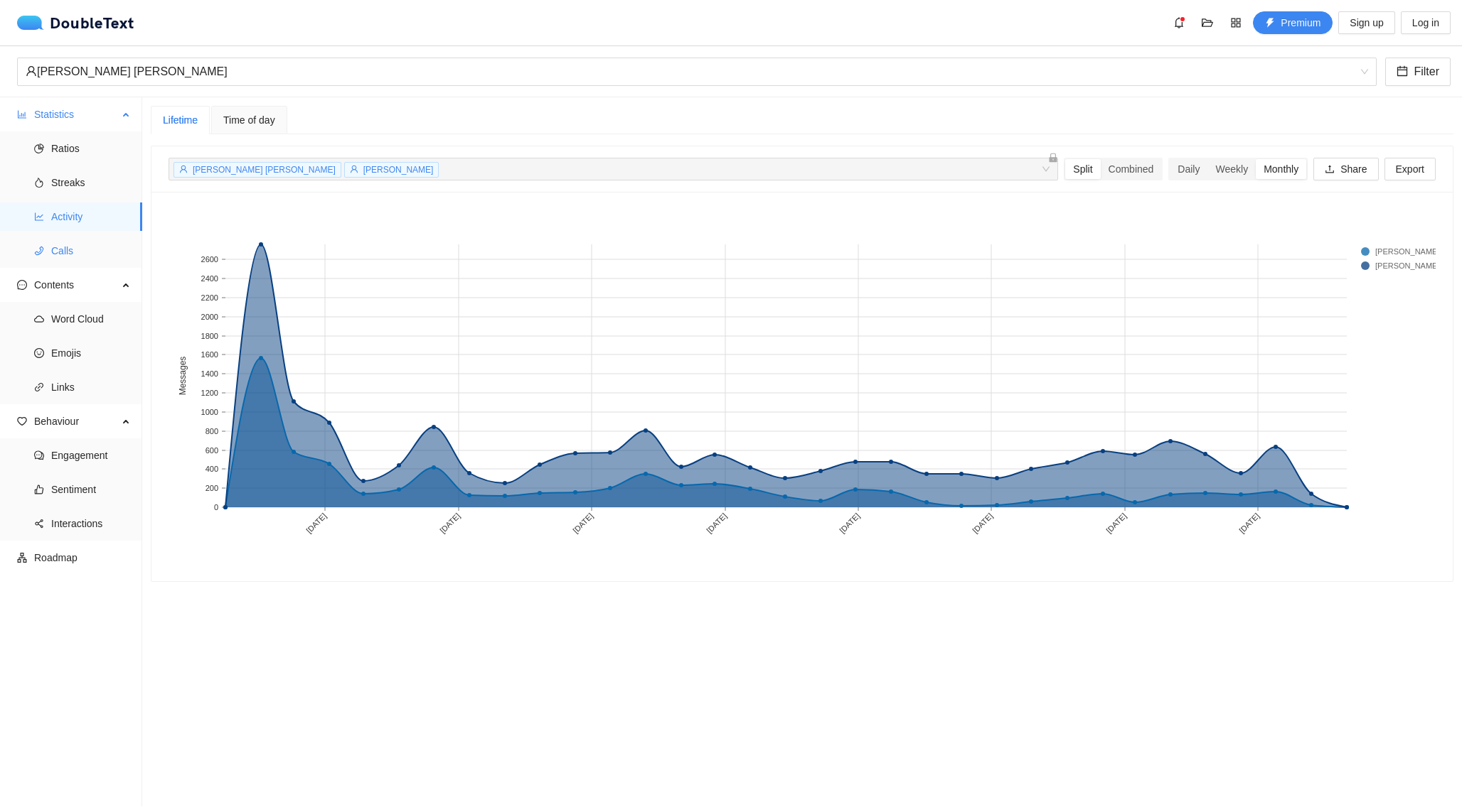
click at [95, 240] on span "Calls" at bounding box center [91, 251] width 80 height 28
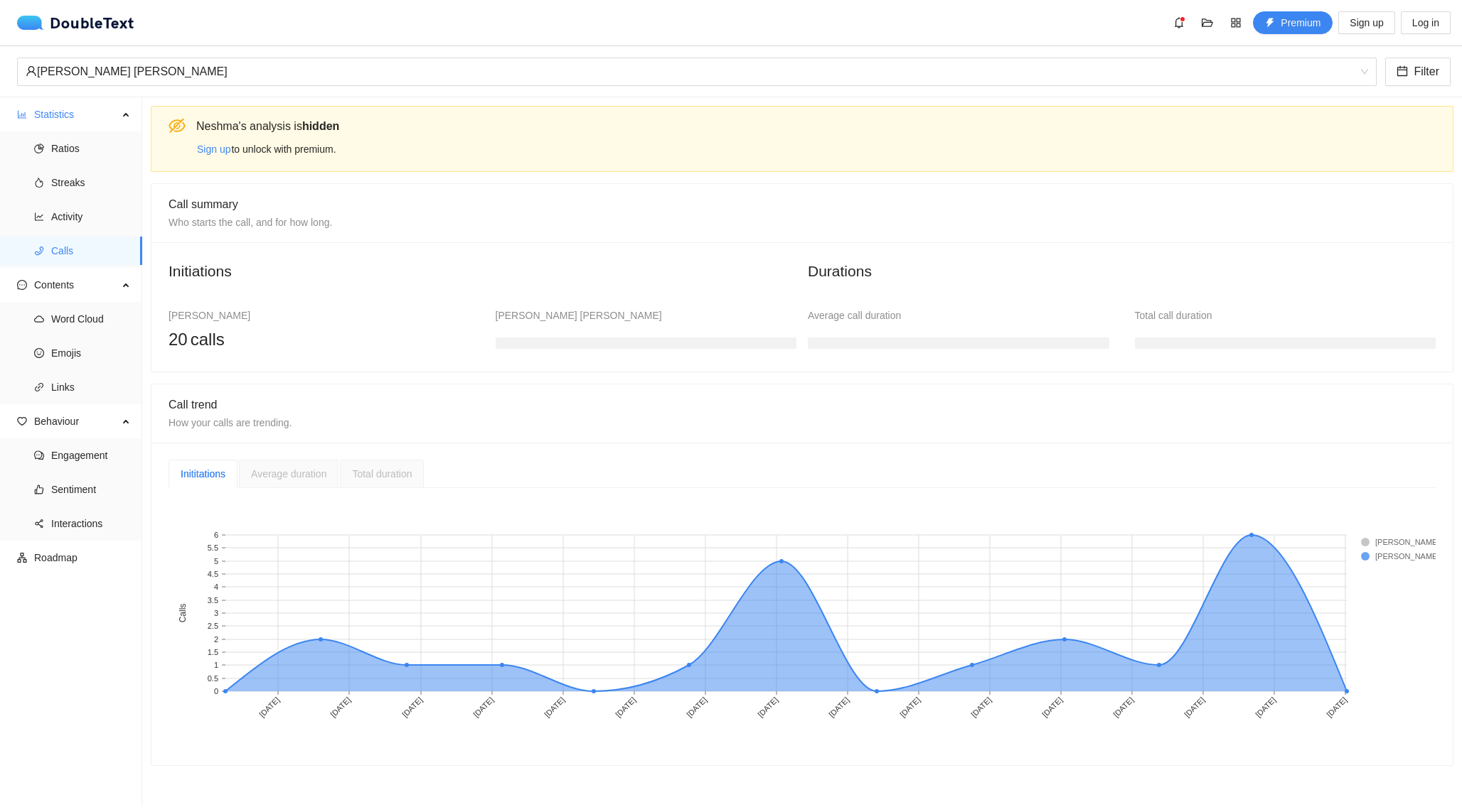
click at [297, 469] on span "Average duration" at bounding box center [288, 473] width 75 height 11
